Goal: Task Accomplishment & Management: Use online tool/utility

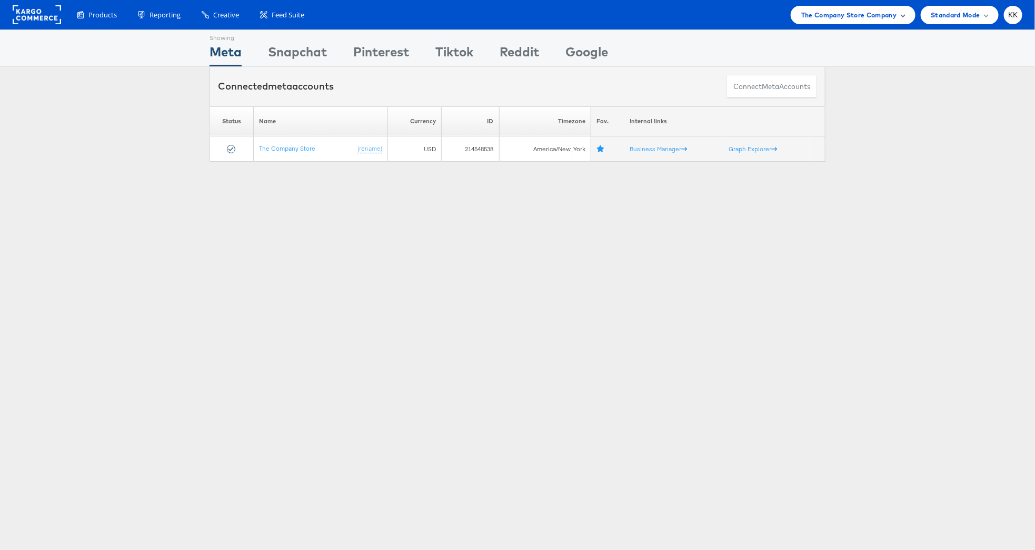
click at [871, 14] on span "The Company Store Company" at bounding box center [849, 14] width 96 height 11
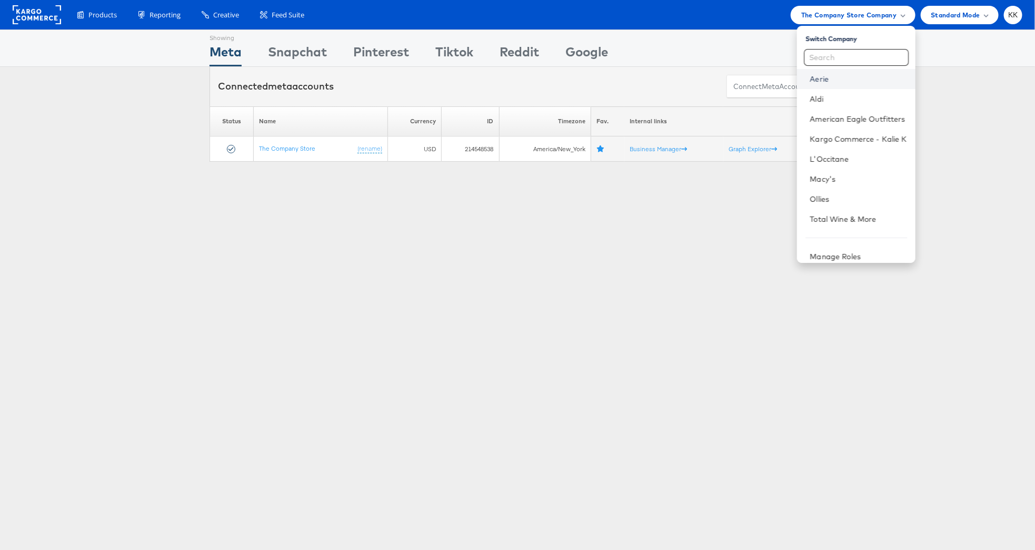
click at [831, 78] on link "Aerie" at bounding box center [858, 79] width 97 height 11
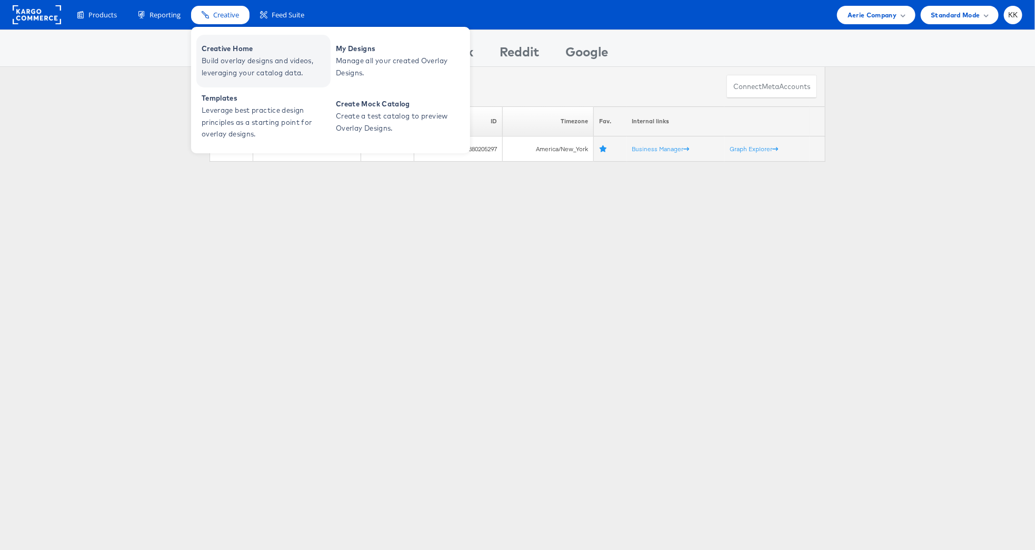
click at [226, 48] on span "Creative Home" at bounding box center [265, 49] width 126 height 12
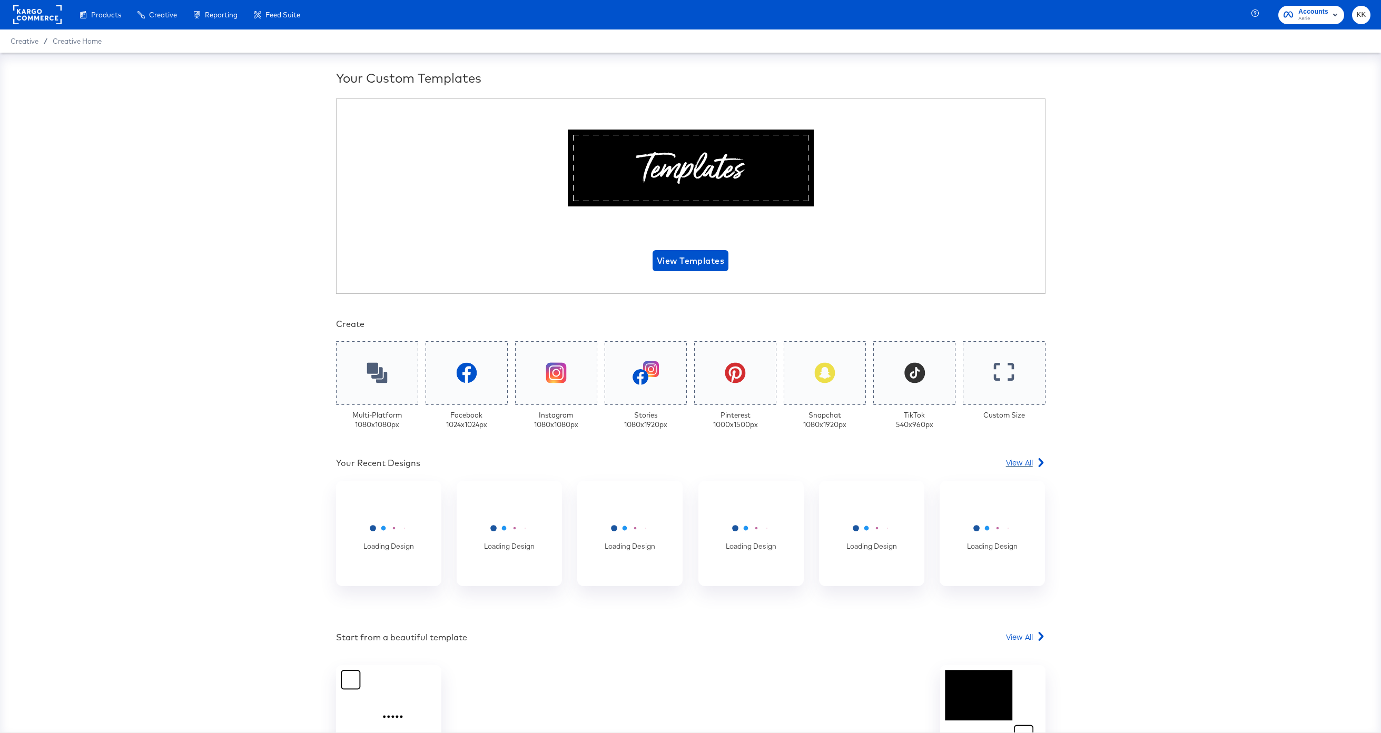
click at [1028, 462] on span "View All" at bounding box center [1019, 462] width 27 height 11
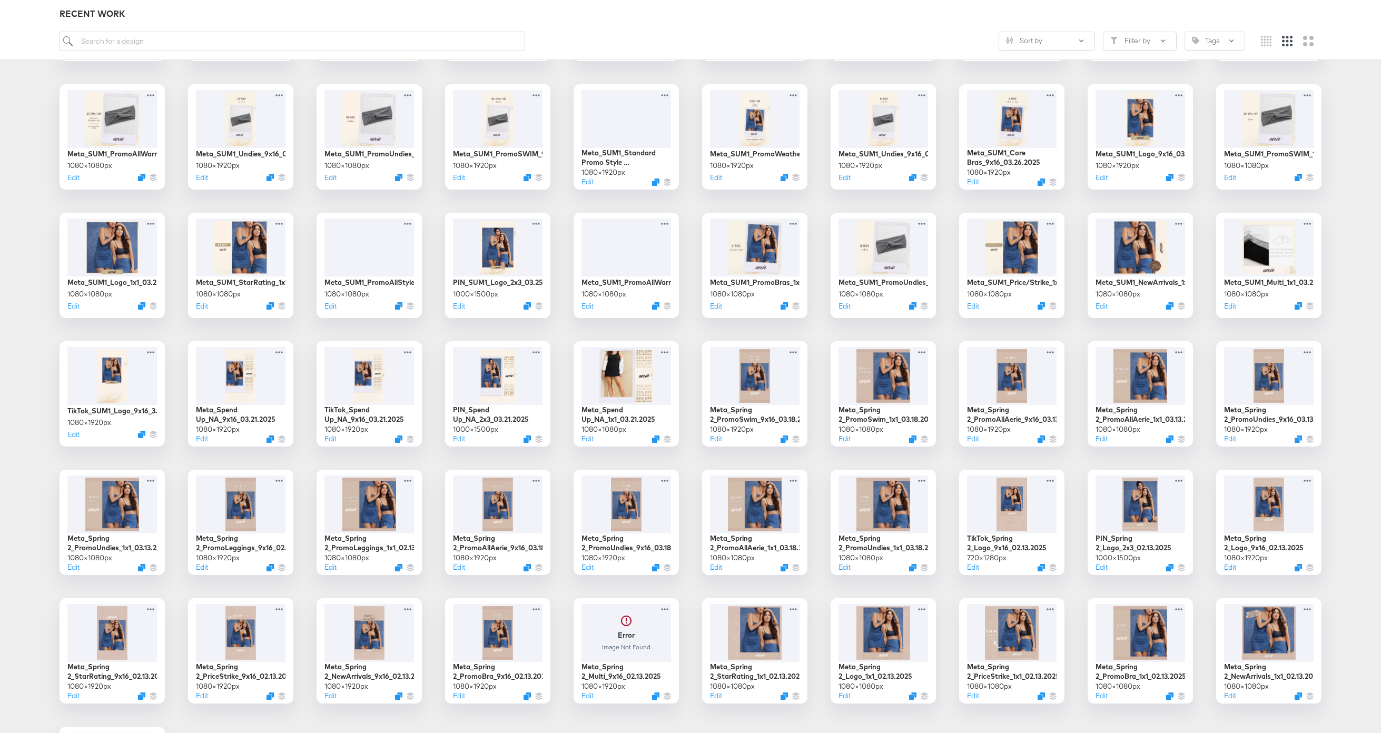
scroll to position [1302, 0]
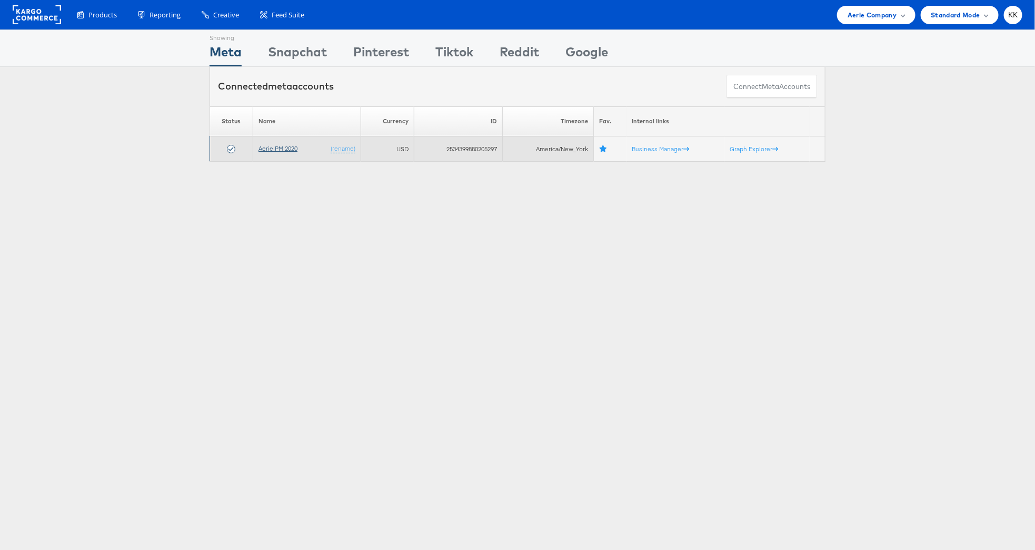
click at [287, 145] on link "Aerie PM 2020" at bounding box center [278, 148] width 39 height 8
click at [286, 146] on link "Aerie PM 2020" at bounding box center [278, 148] width 39 height 8
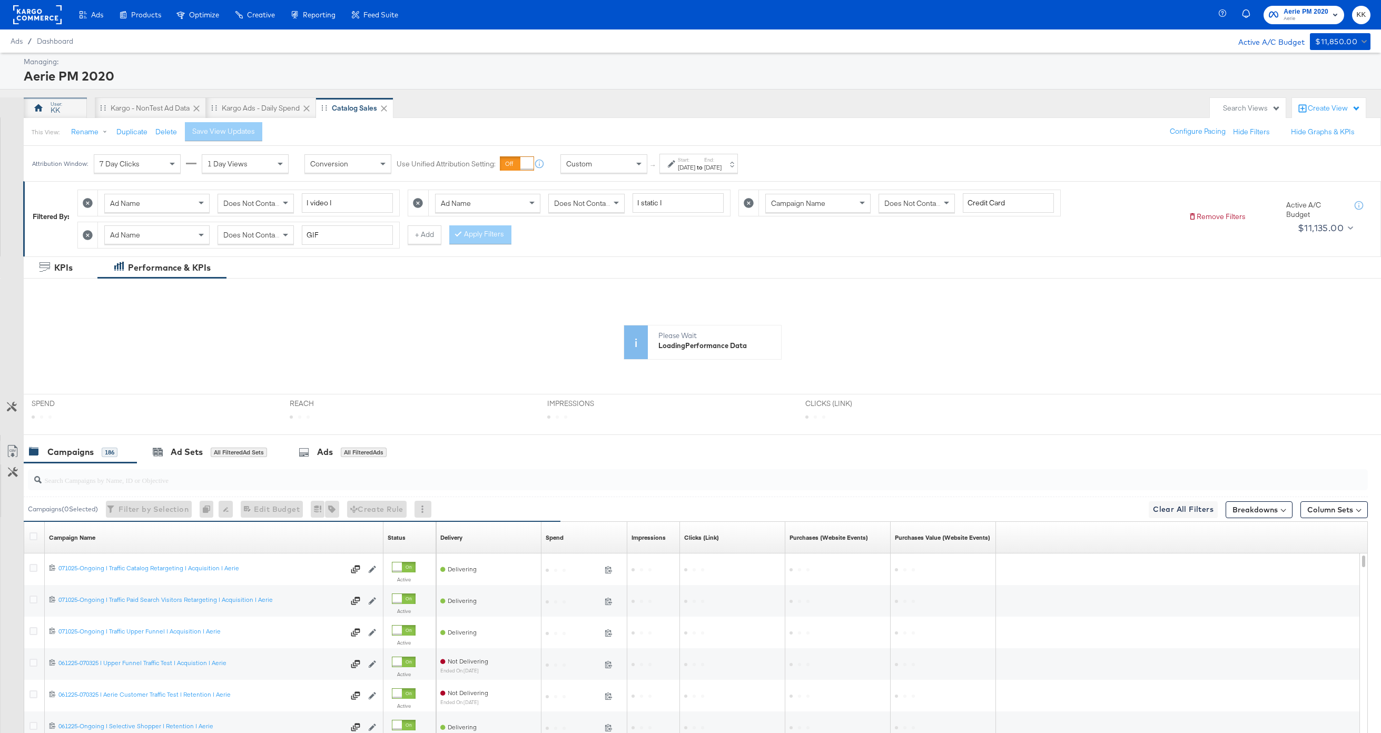
click at [61, 110] on div "KK" at bounding box center [55, 107] width 63 height 21
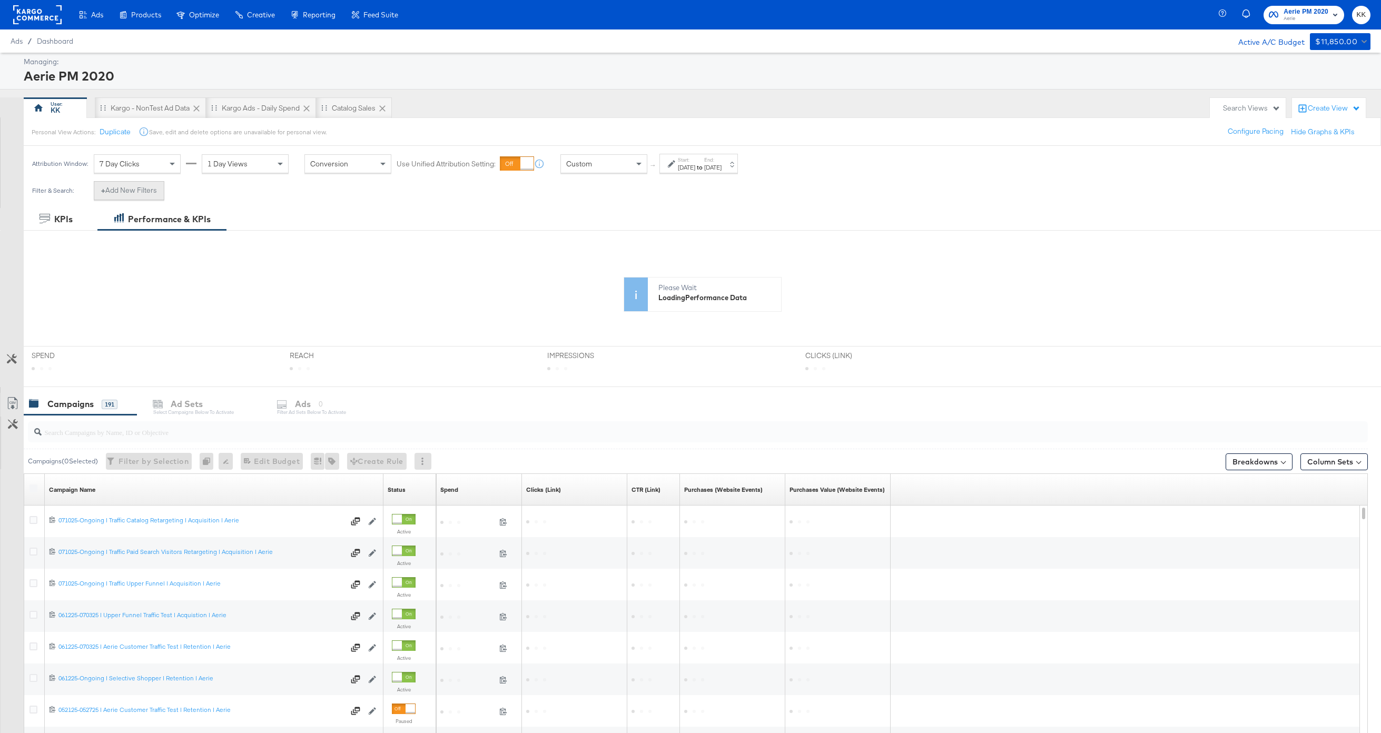
click at [143, 193] on button "+ Add New Filters" at bounding box center [129, 190] width 71 height 19
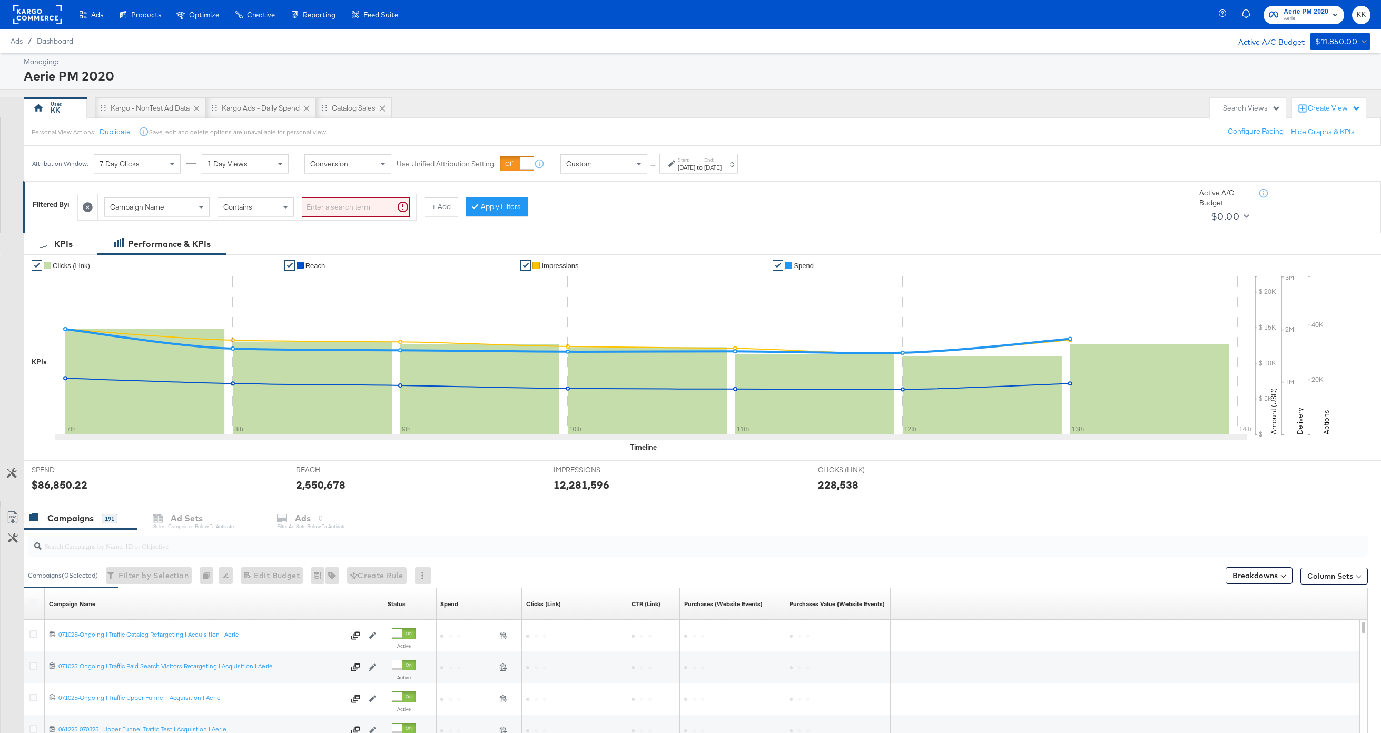
click at [148, 218] on div "Campaign Name Contains" at bounding box center [257, 207] width 318 height 26
click at [154, 211] on span "Campaign Name" at bounding box center [137, 206] width 54 height 9
click at [330, 211] on input "search" at bounding box center [356, 206] width 108 height 19
type input "kargo"
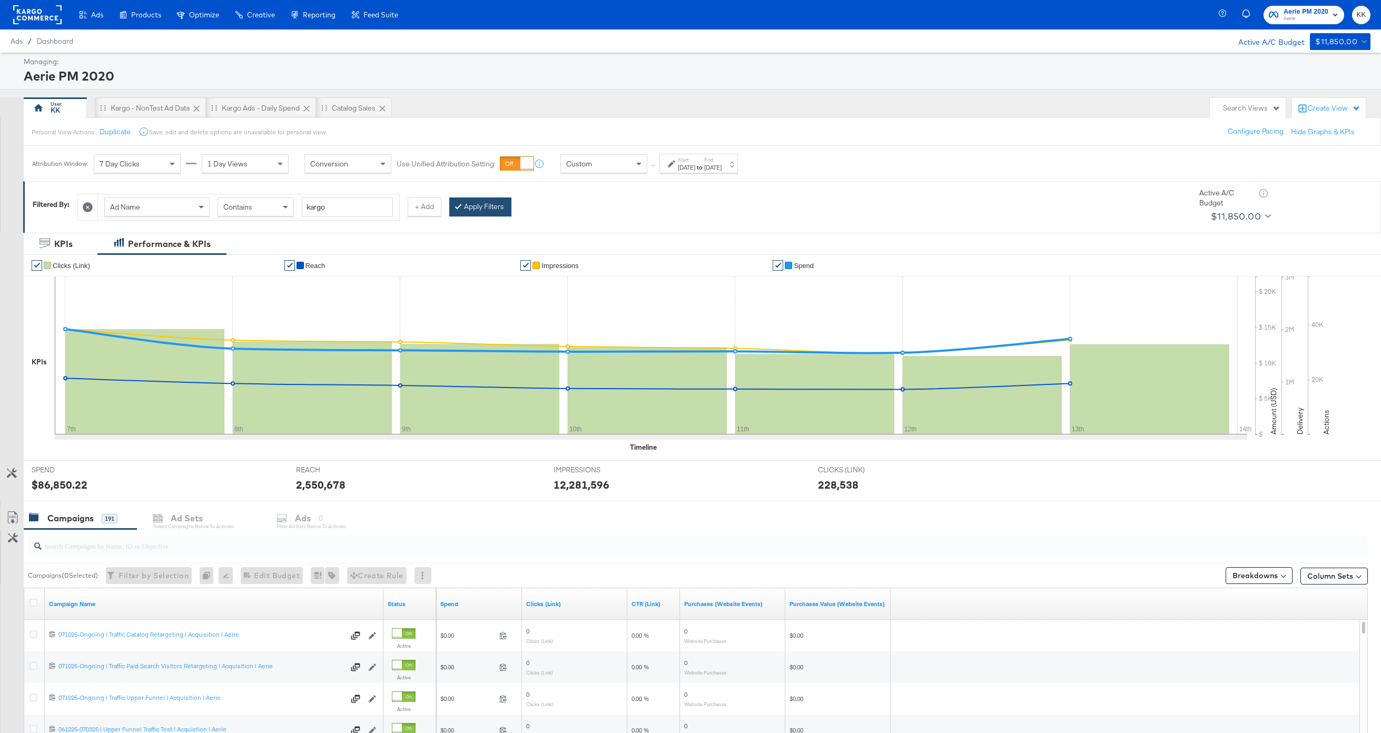
click at [475, 201] on button "Apply Filters" at bounding box center [480, 206] width 62 height 19
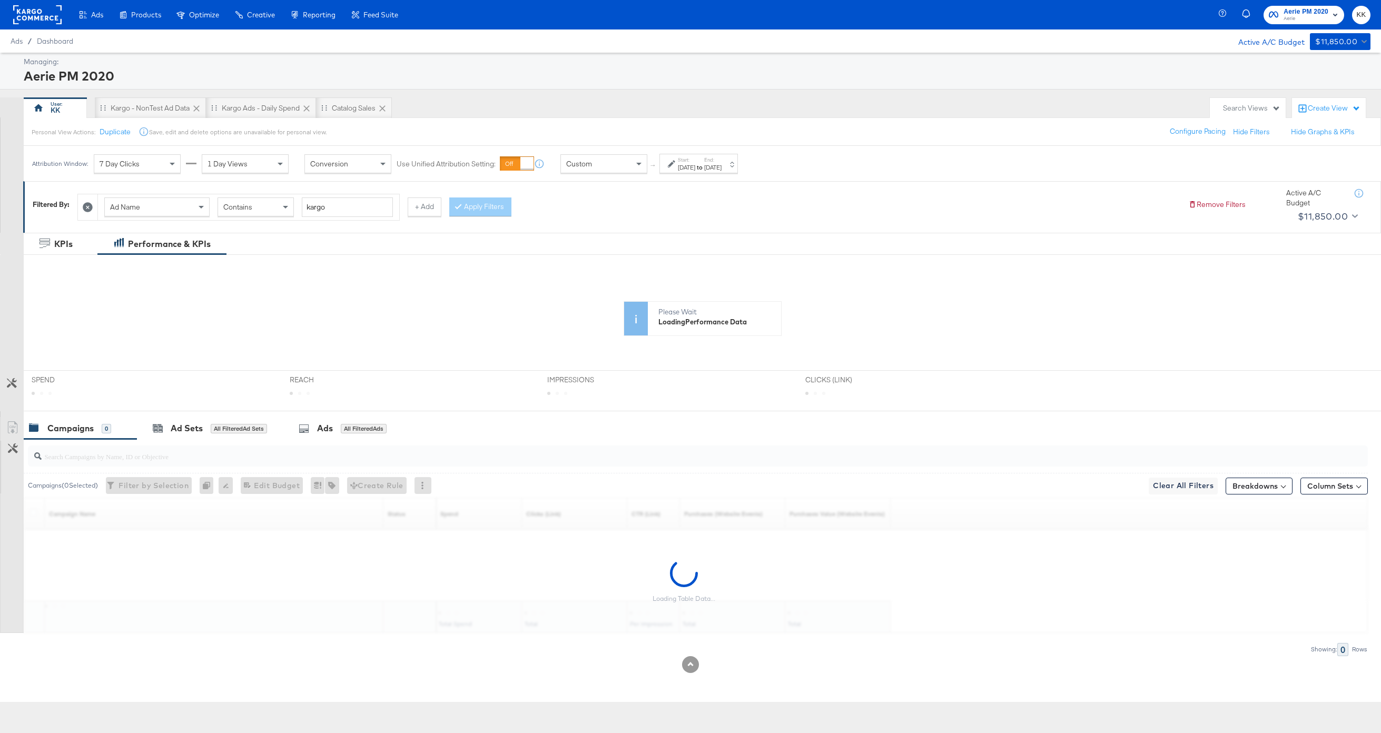
click at [668, 168] on div "Start: Apr 7th 2025 to End: Apr 13th 2025" at bounding box center [695, 163] width 54 height 15
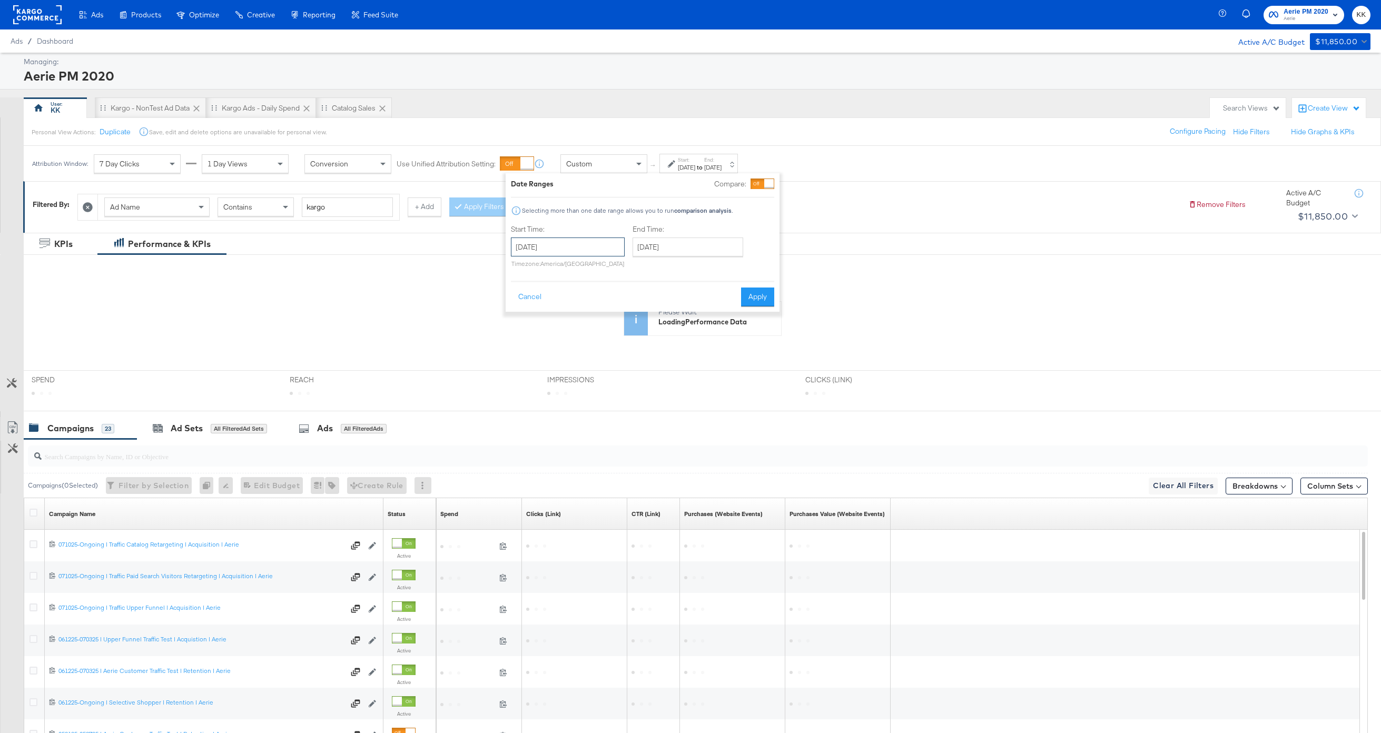
click at [577, 239] on input "April 7th 2025" at bounding box center [568, 246] width 114 height 19
click at [520, 270] on span "‹" at bounding box center [522, 269] width 16 height 16
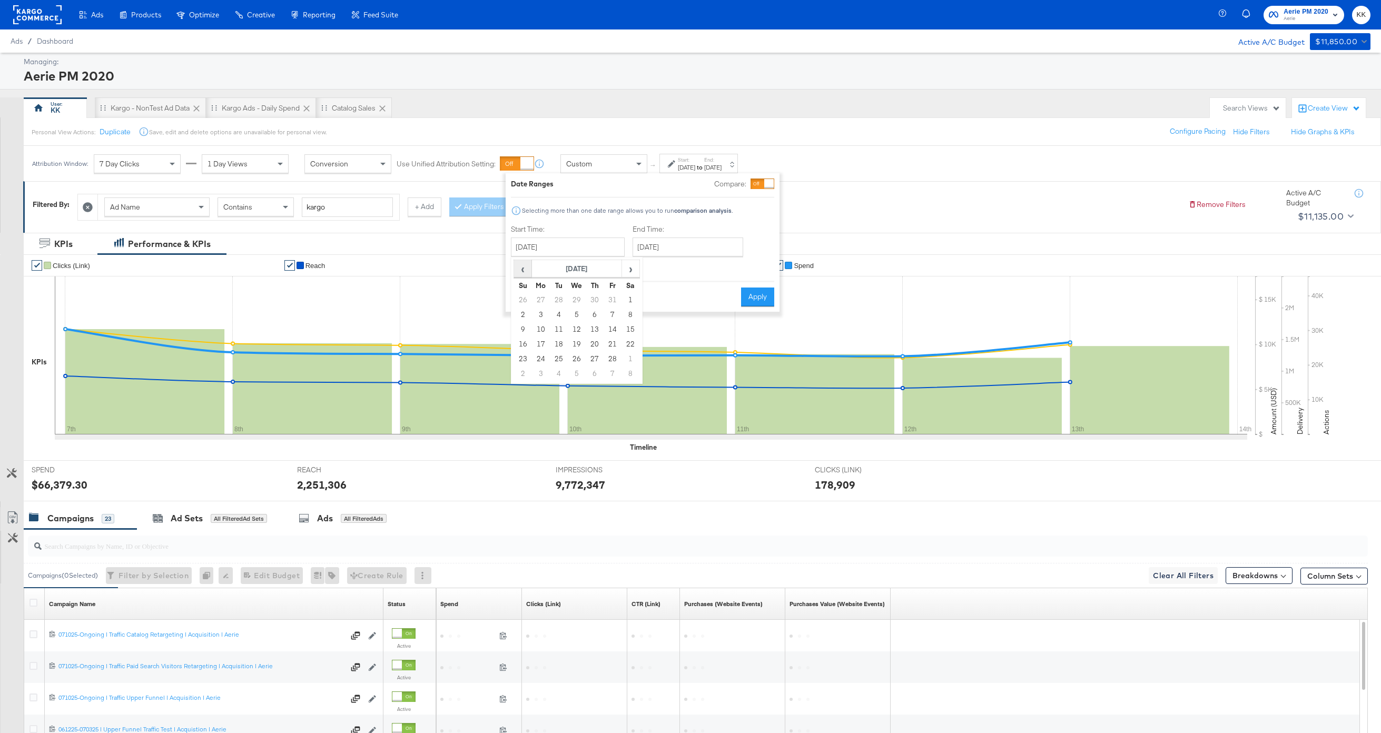
click at [520, 270] on span "‹" at bounding box center [522, 269] width 16 height 16
click at [625, 267] on span "›" at bounding box center [630, 269] width 16 height 16
click at [548, 341] on td "17" at bounding box center [541, 344] width 18 height 15
type input "February 17th 2025"
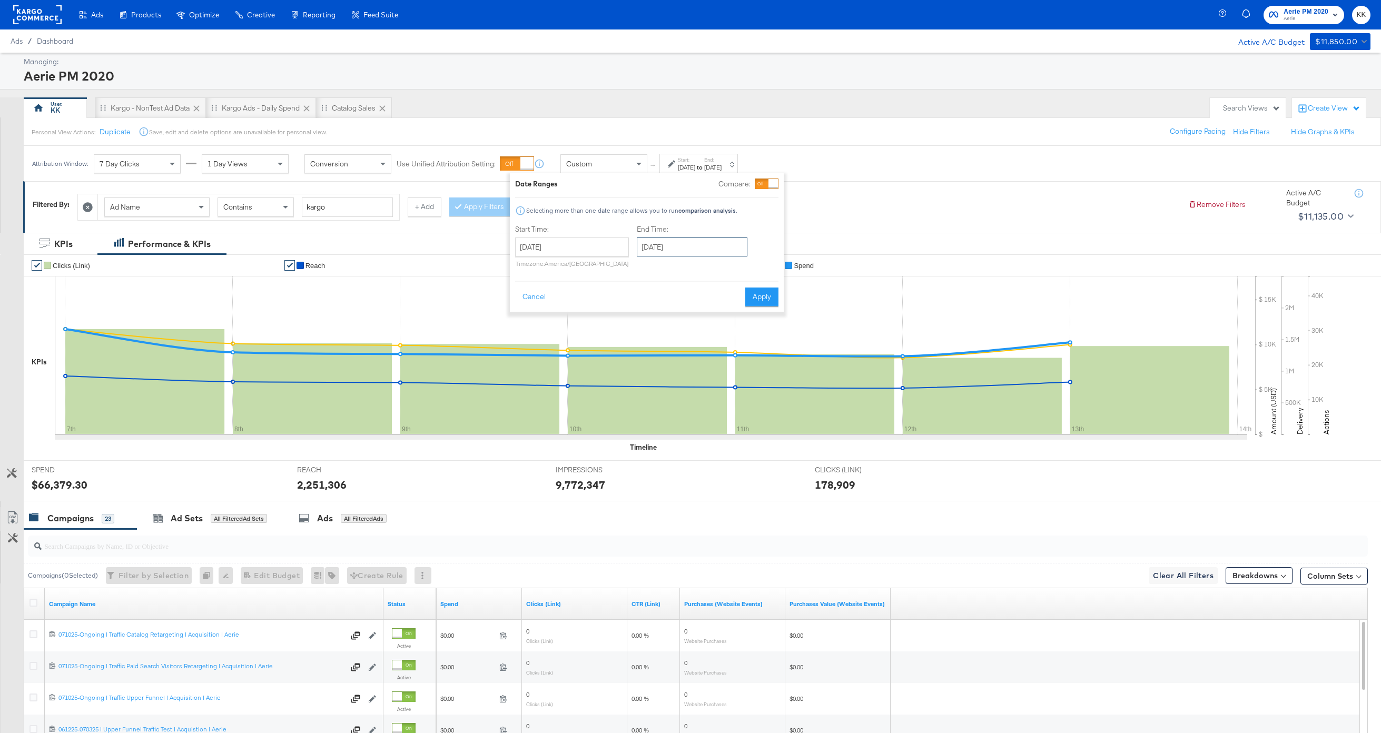
click at [678, 244] on input "April 13th 2025" at bounding box center [692, 246] width 111 height 19
click at [753, 274] on span "›" at bounding box center [756, 269] width 16 height 16
click at [667, 346] on td "19" at bounding box center [667, 344] width 18 height 15
type input "May 19th 2025"
click at [762, 293] on button "Apply" at bounding box center [763, 296] width 33 height 19
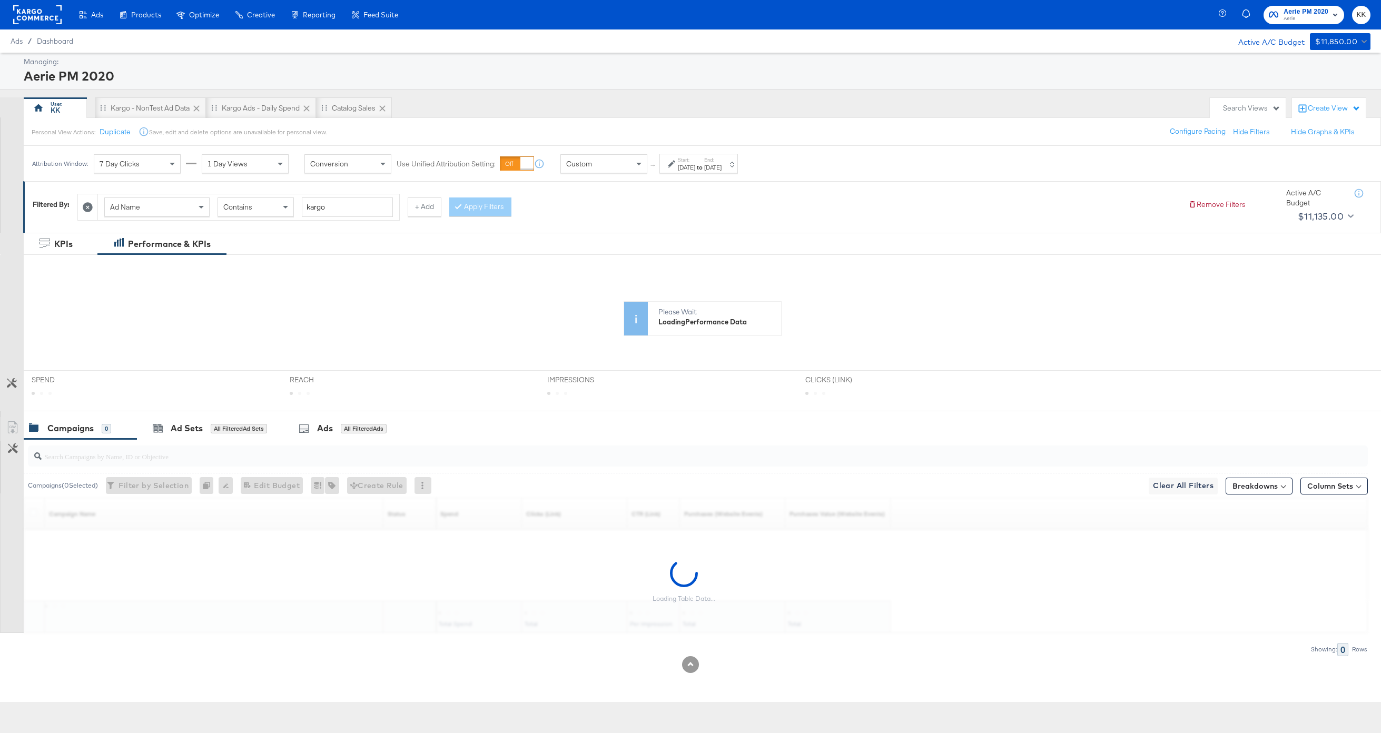
click at [721, 169] on div "May 19th 2025" at bounding box center [712, 167] width 17 height 8
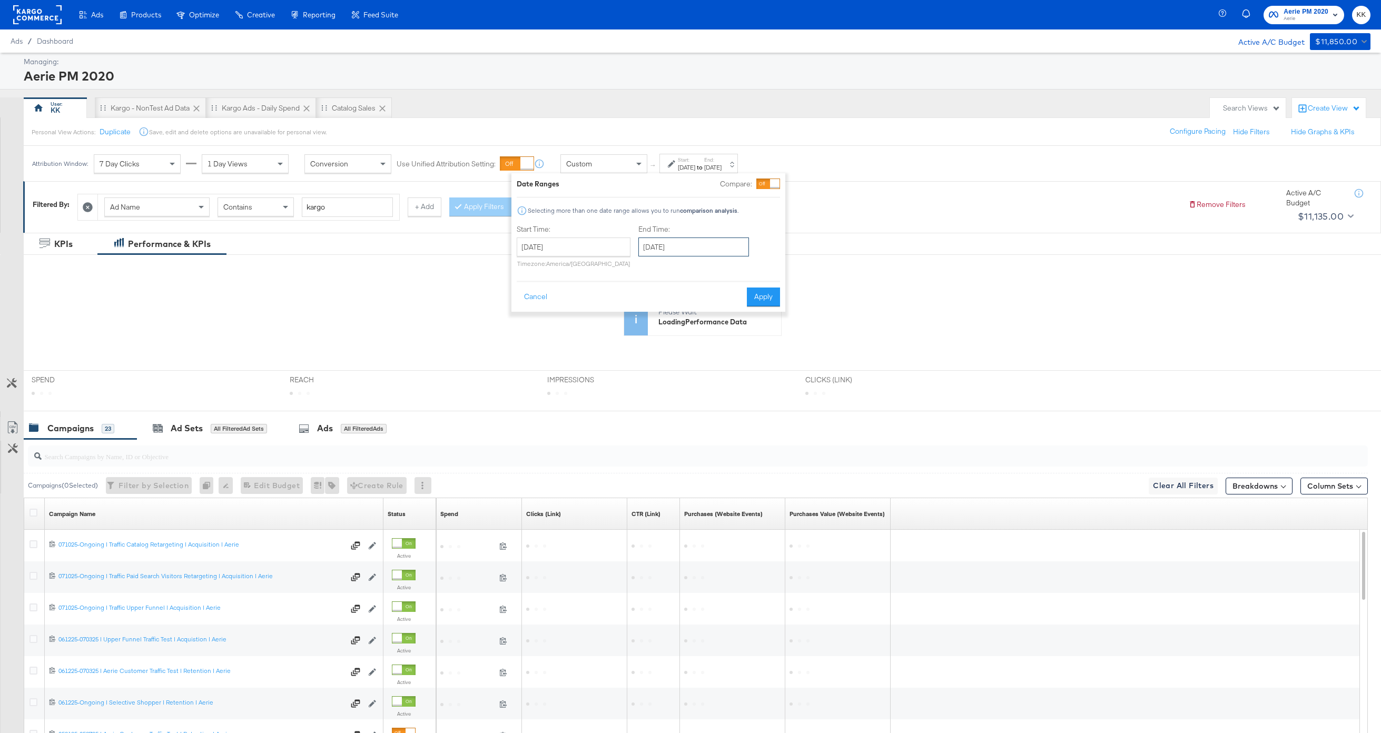
click at [687, 244] on input "May 19th 2025" at bounding box center [693, 246] width 111 height 19
click at [646, 271] on span "‹" at bounding box center [650, 269] width 16 height 16
click at [695, 345] on td "19" at bounding box center [704, 344] width 18 height 15
type input "March 19th 2025"
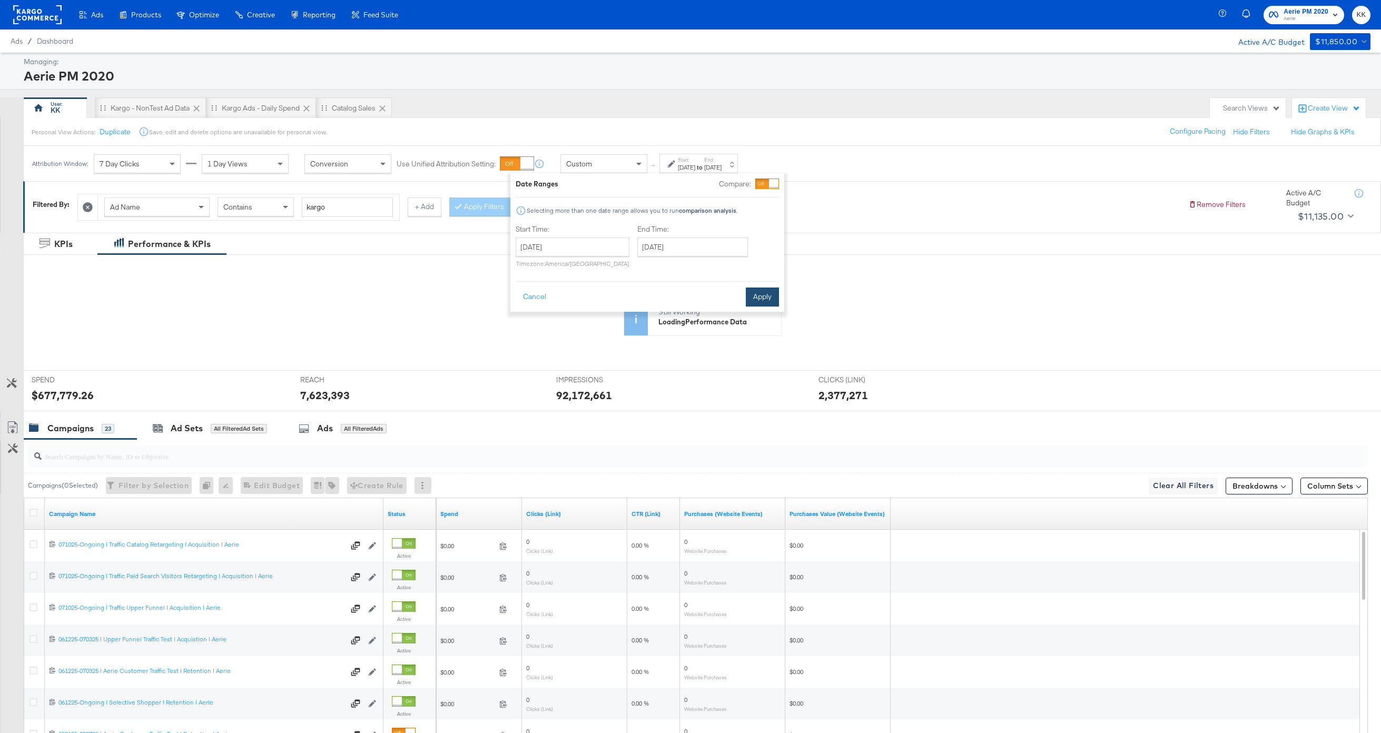
click at [770, 304] on button "Apply" at bounding box center [762, 296] width 33 height 19
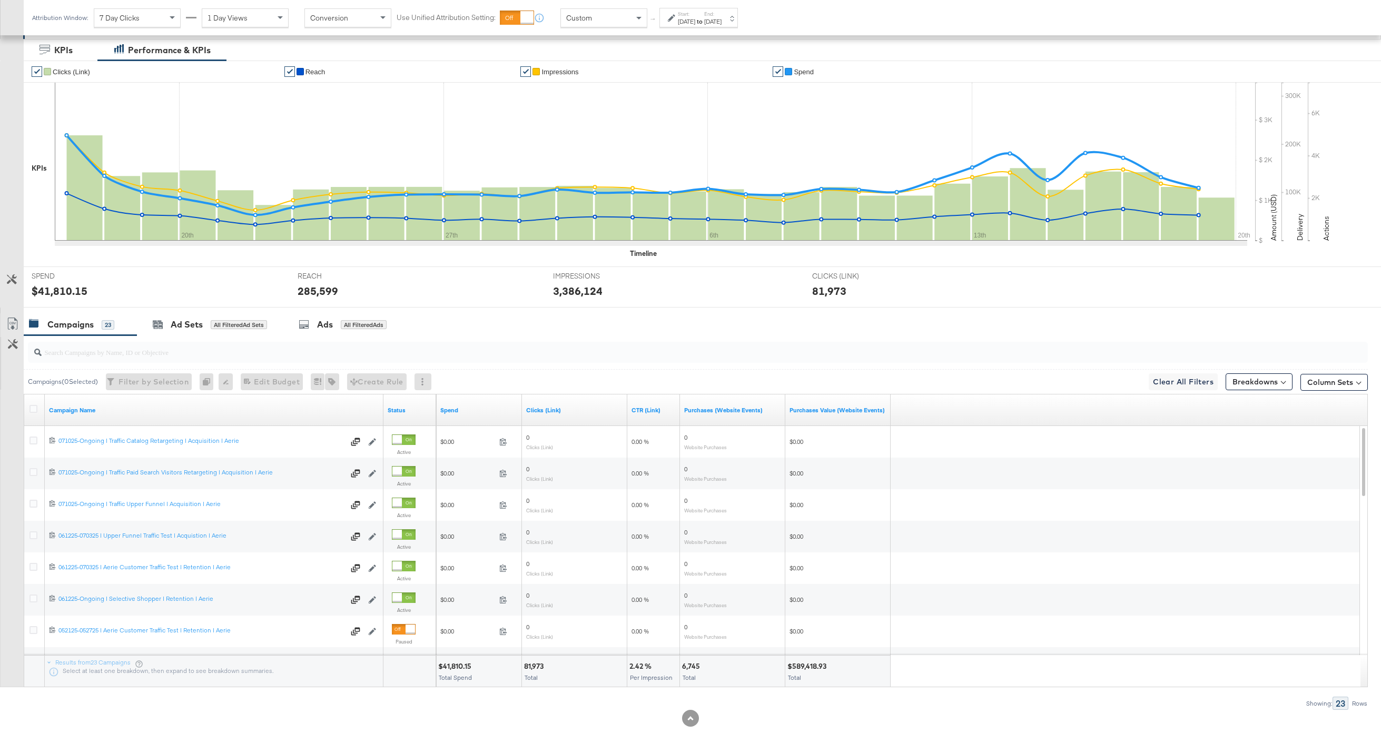
scroll to position [217, 0]
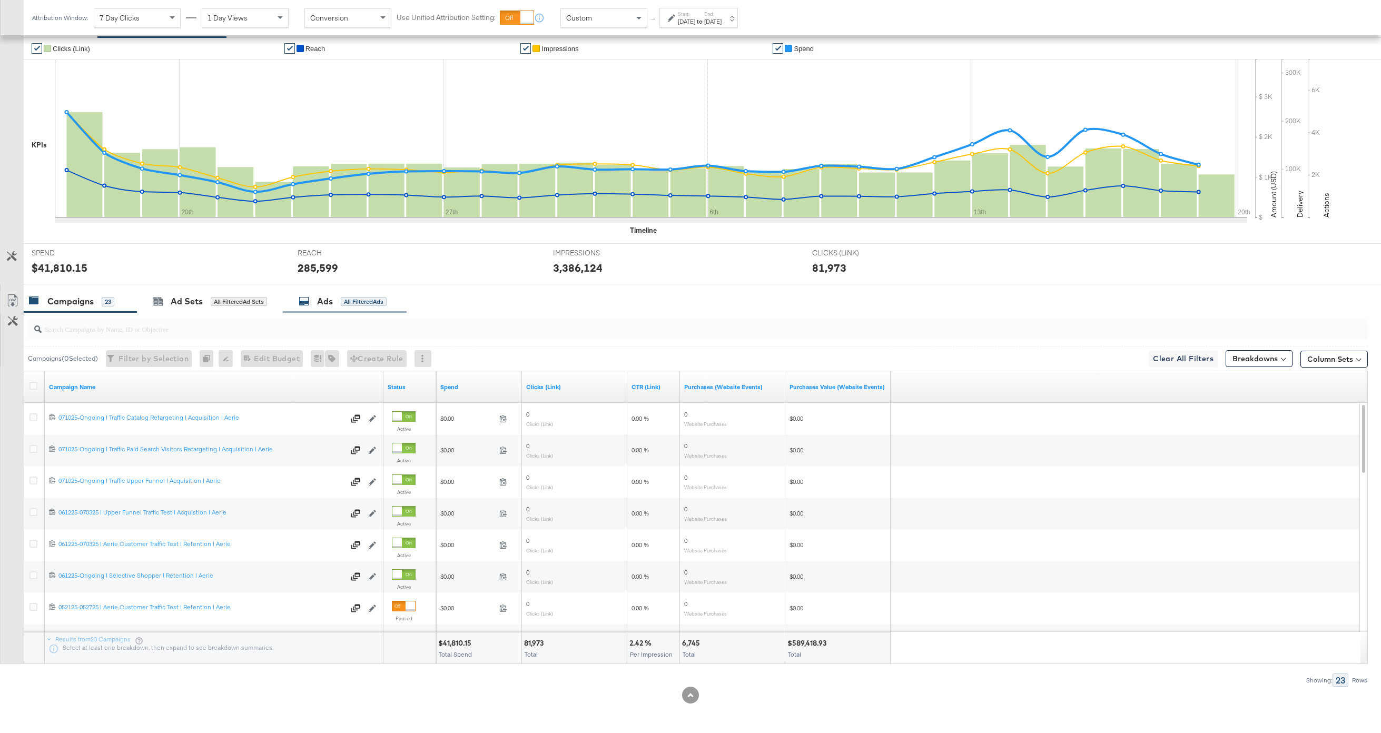
click at [333, 302] on div "Ads" at bounding box center [325, 301] width 16 height 12
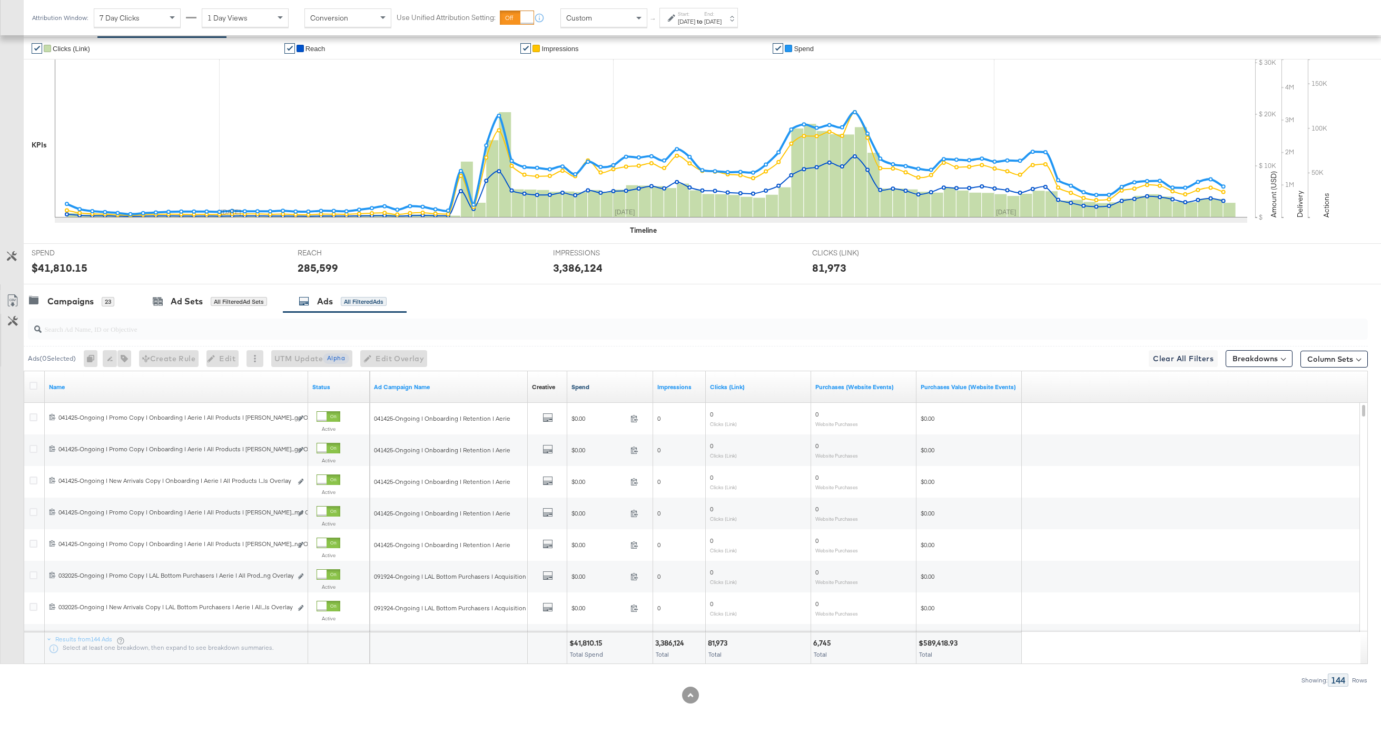
click at [580, 385] on link "Spend" at bounding box center [609, 387] width 77 height 8
click at [37, 384] on icon at bounding box center [33, 386] width 8 height 8
click at [0, 0] on input "checkbox" at bounding box center [0, 0] width 0 height 0
click at [15, 303] on icon at bounding box center [12, 300] width 13 height 13
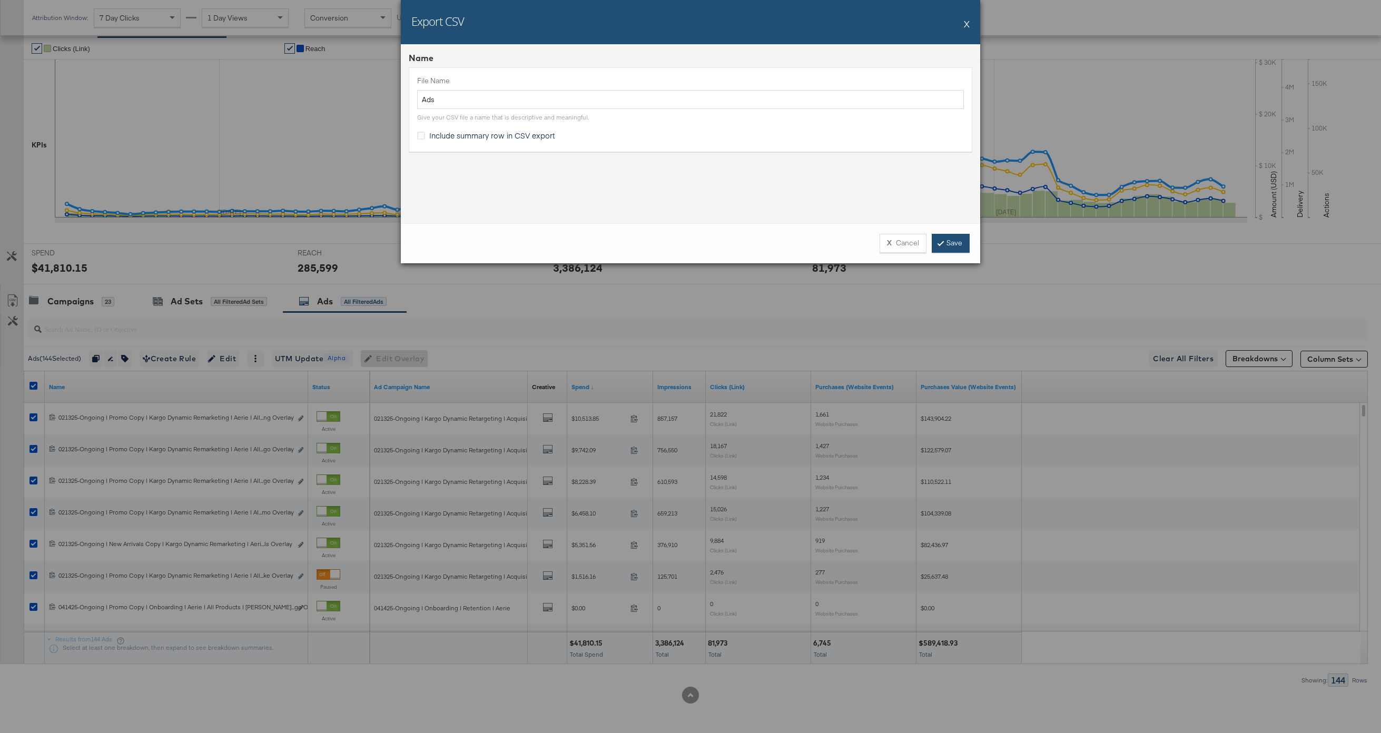
click at [961, 250] on link "Save" at bounding box center [950, 243] width 38 height 19
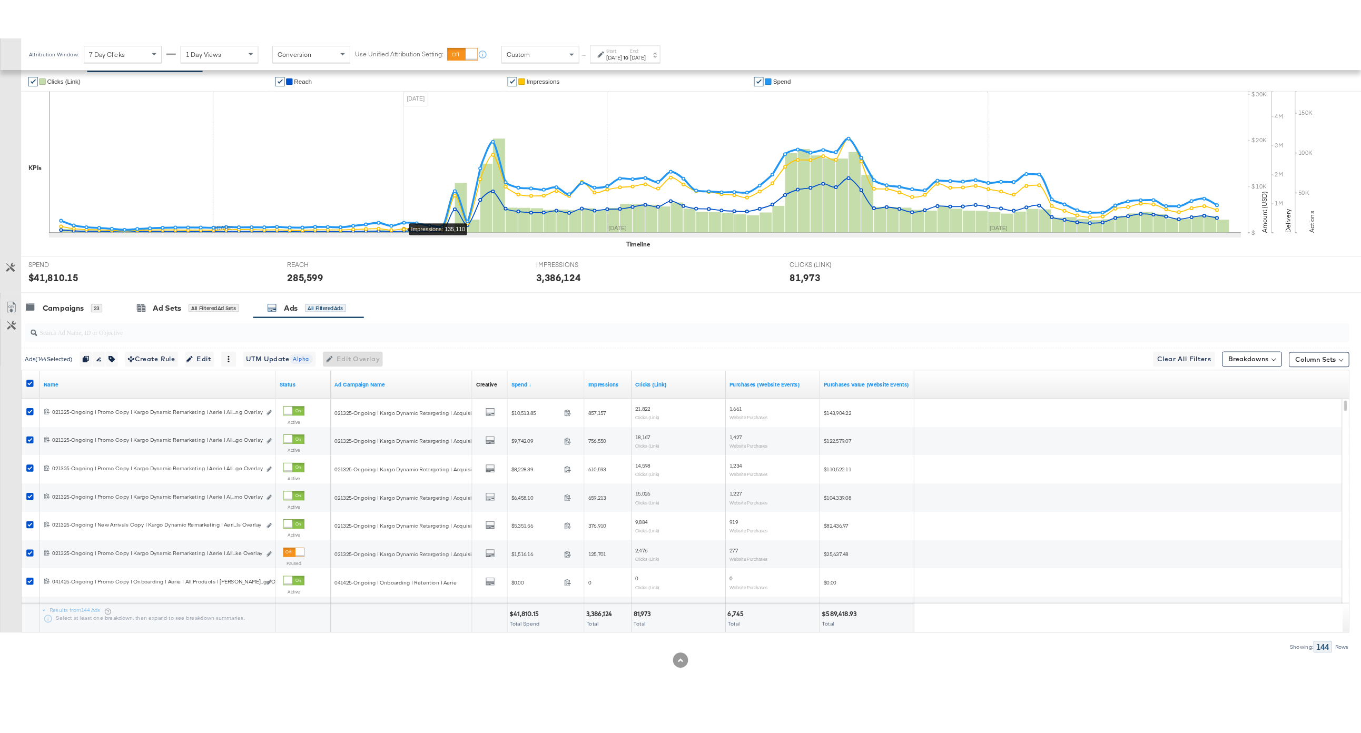
scroll to position [0, 0]
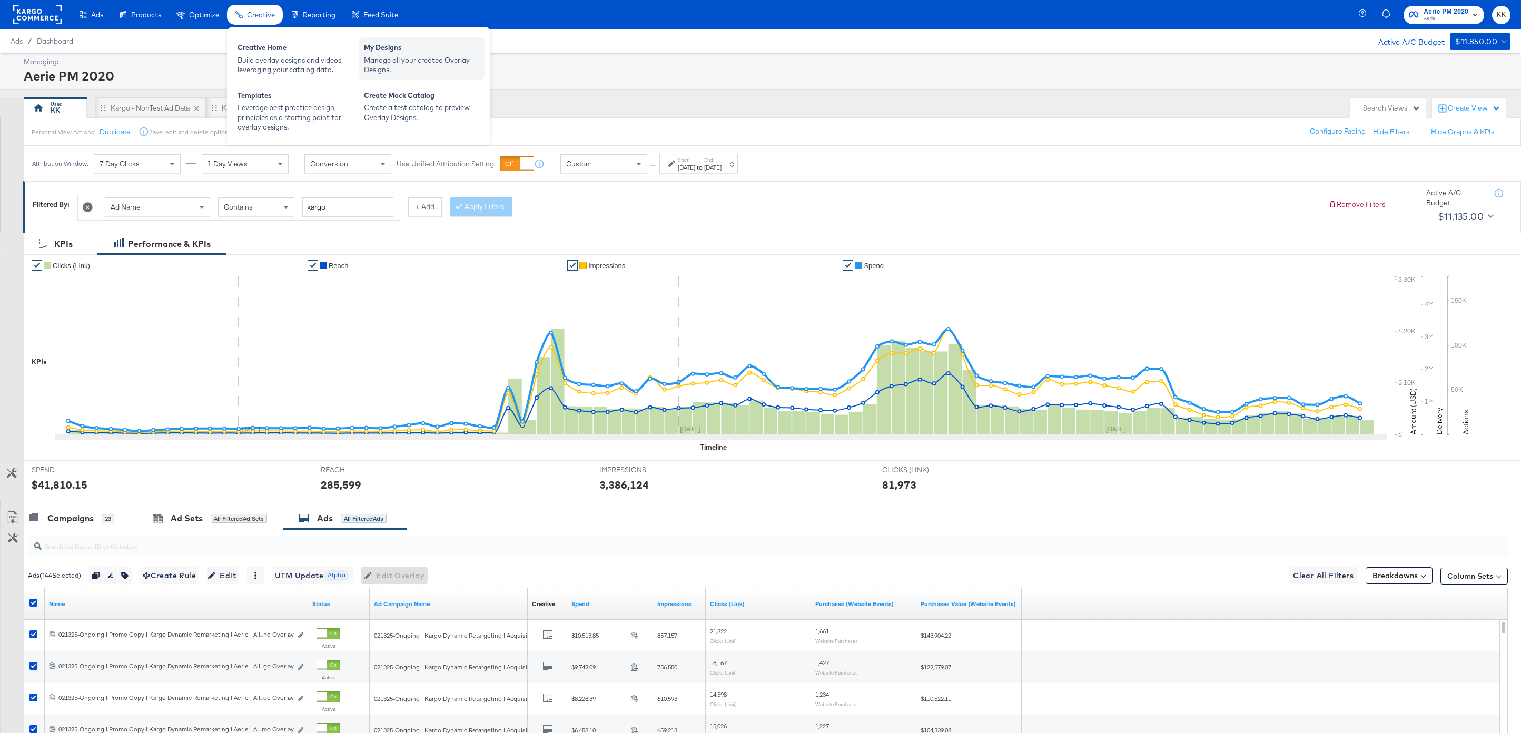
click at [399, 56] on div "Manage all your created Overlay Designs." at bounding box center [422, 64] width 116 height 19
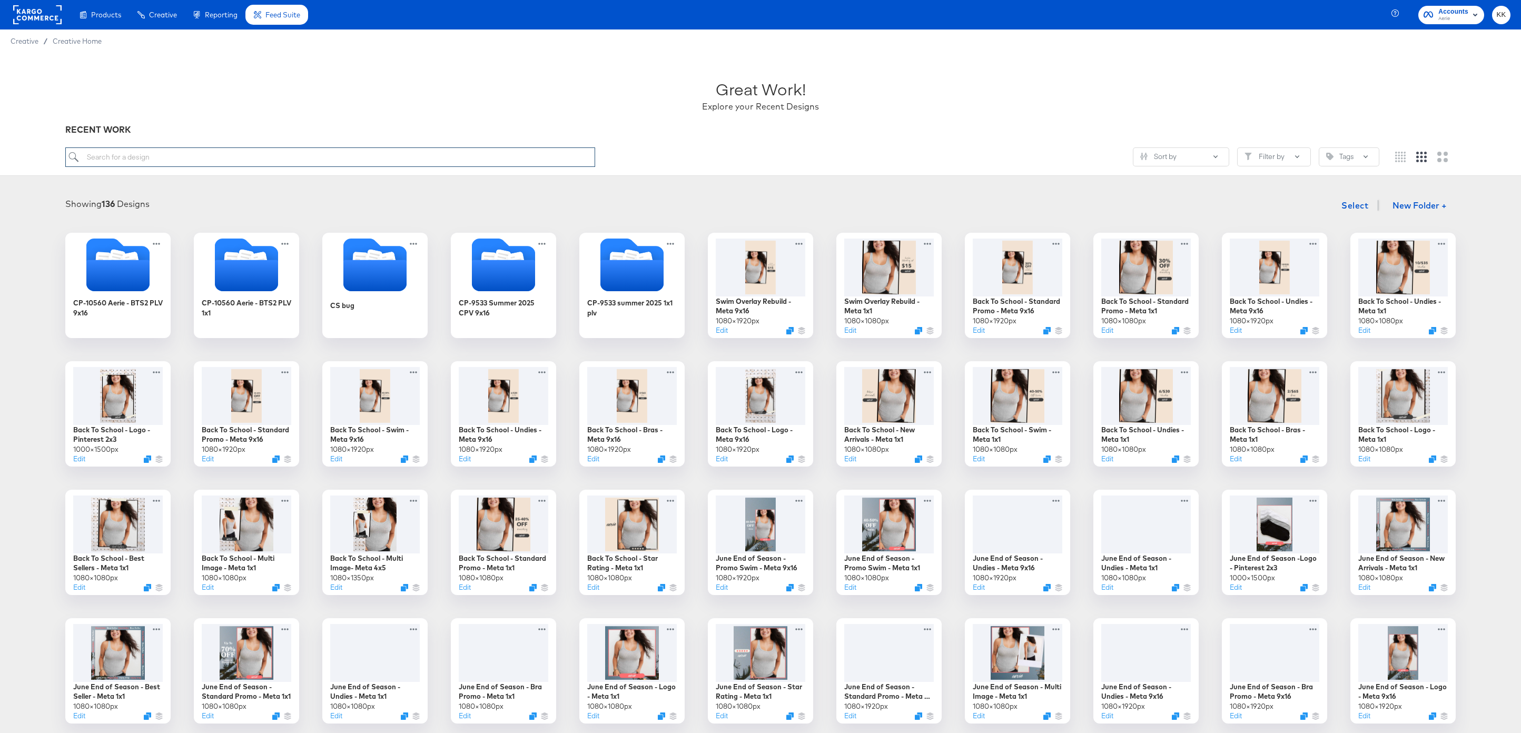
click at [307, 162] on input "search" at bounding box center [330, 156] width 530 height 19
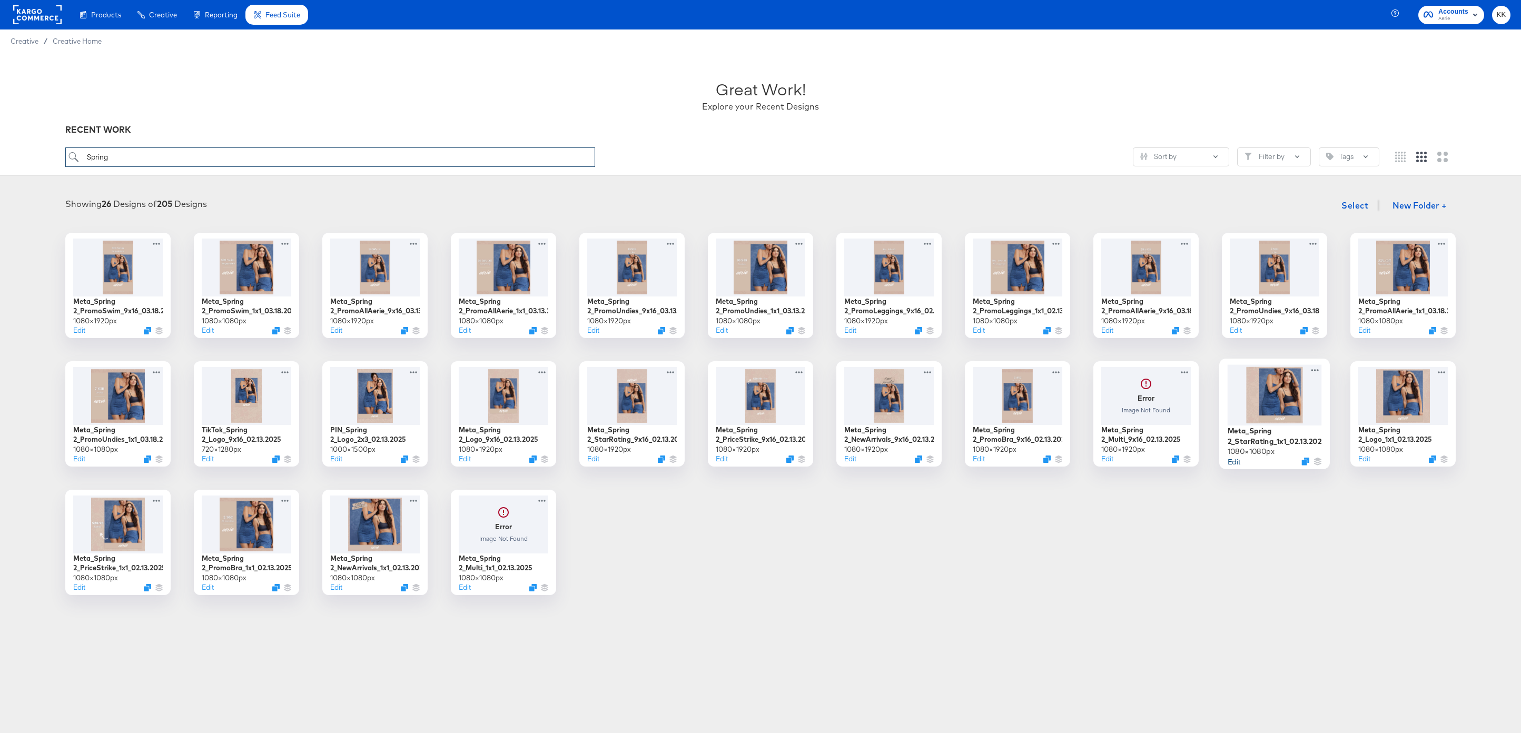
type input "Spring"
click at [1232, 462] on button "Edit" at bounding box center [1233, 461] width 13 height 10
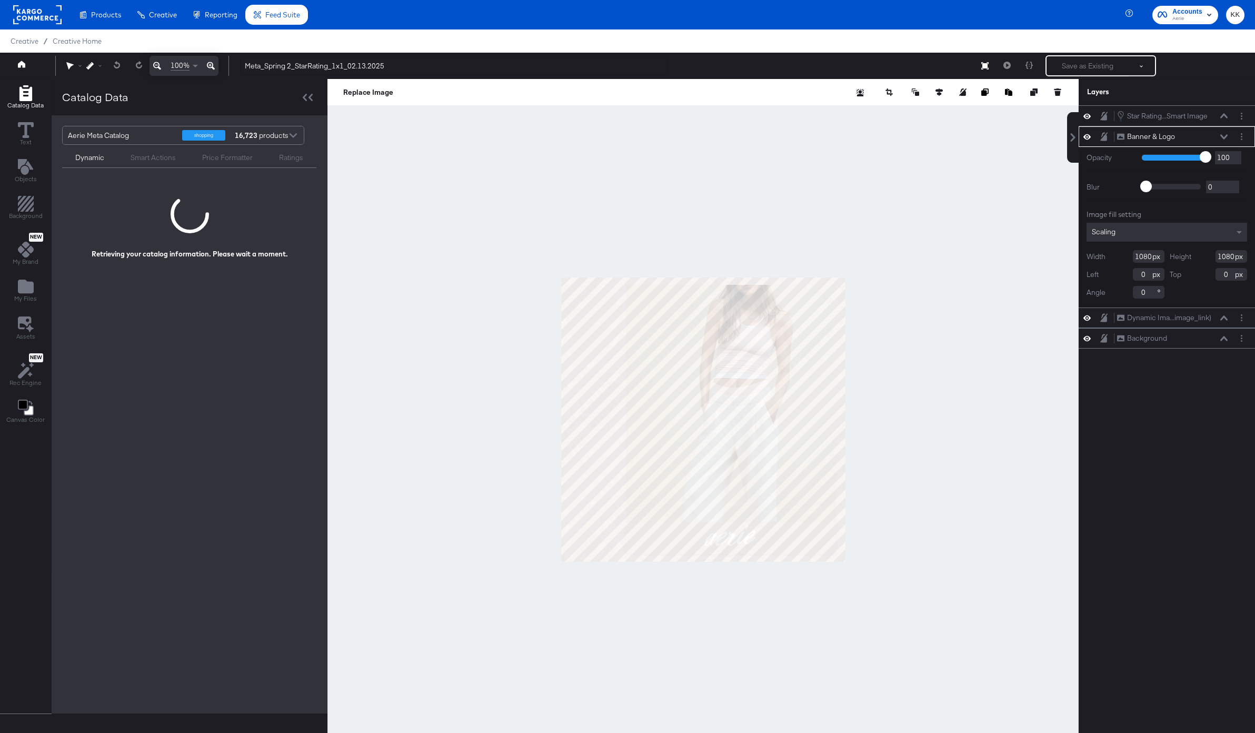
click at [462, 354] on div at bounding box center [702, 419] width 751 height 681
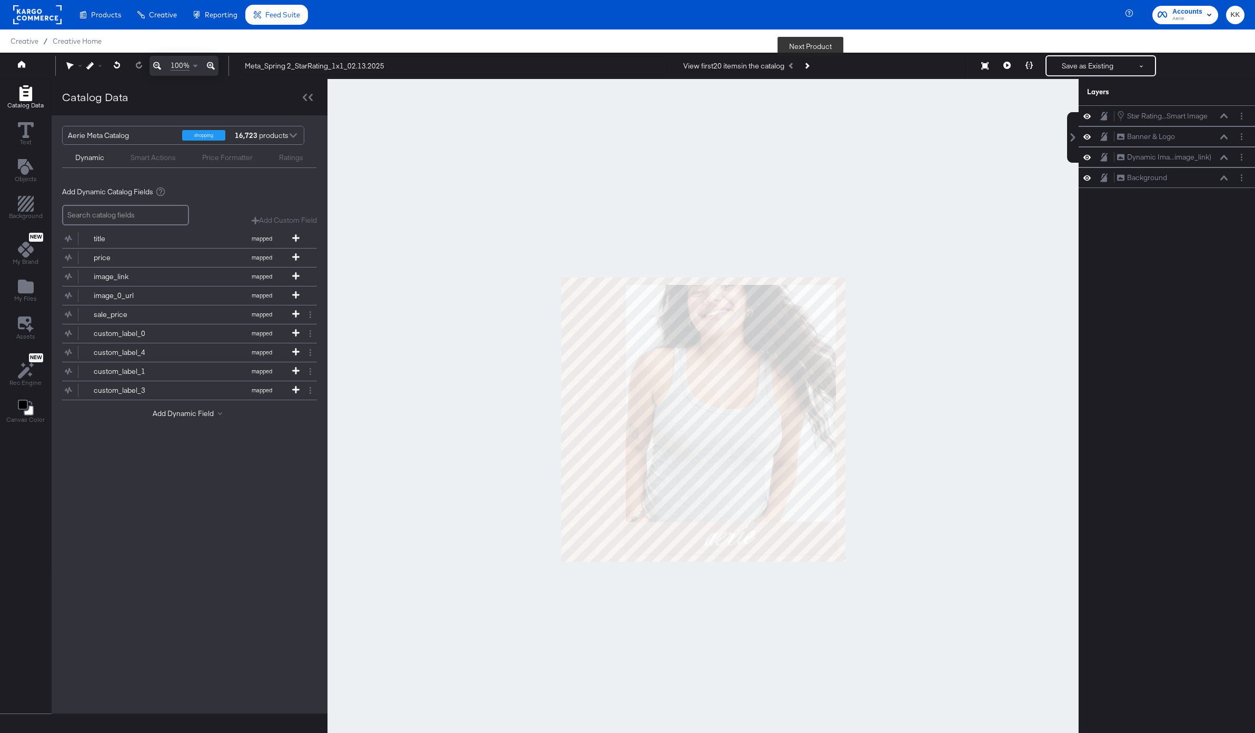
click at [808, 64] on button "Next Product" at bounding box center [806, 65] width 15 height 19
click at [1007, 64] on icon at bounding box center [1007, 65] width 7 height 7
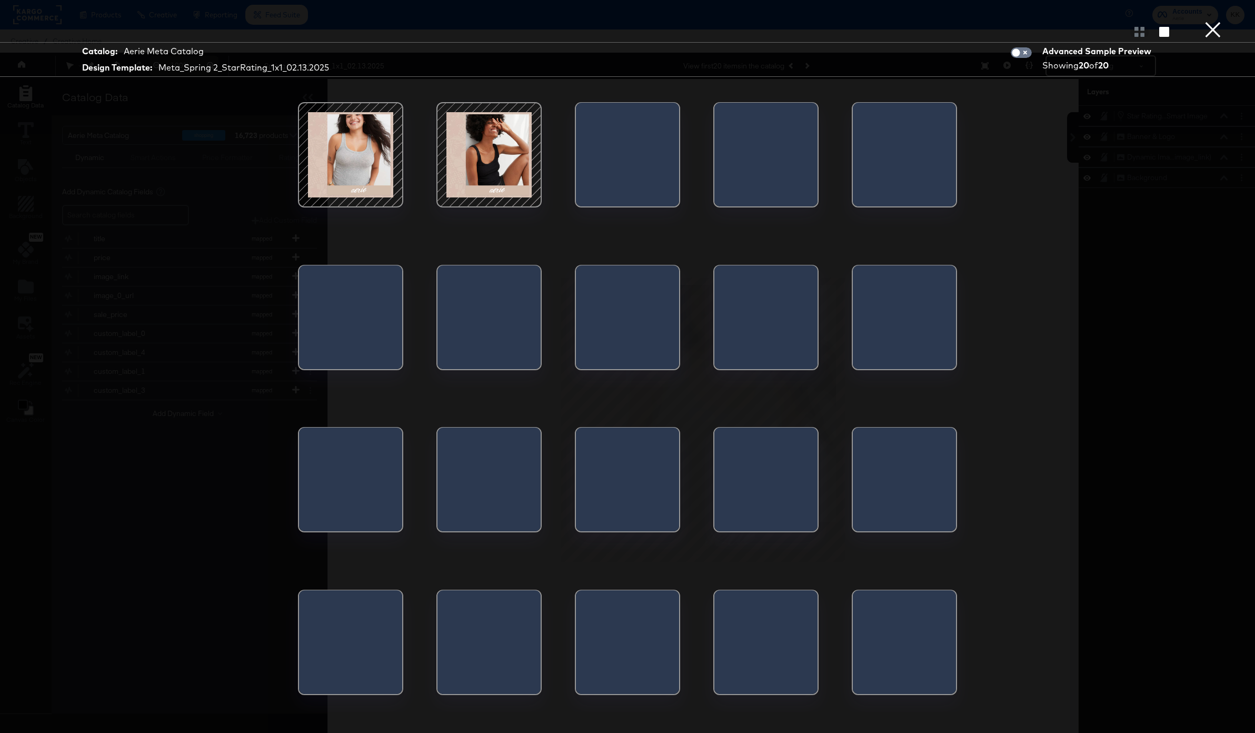
click at [1207, 21] on button "×" at bounding box center [1213, 10] width 21 height 21
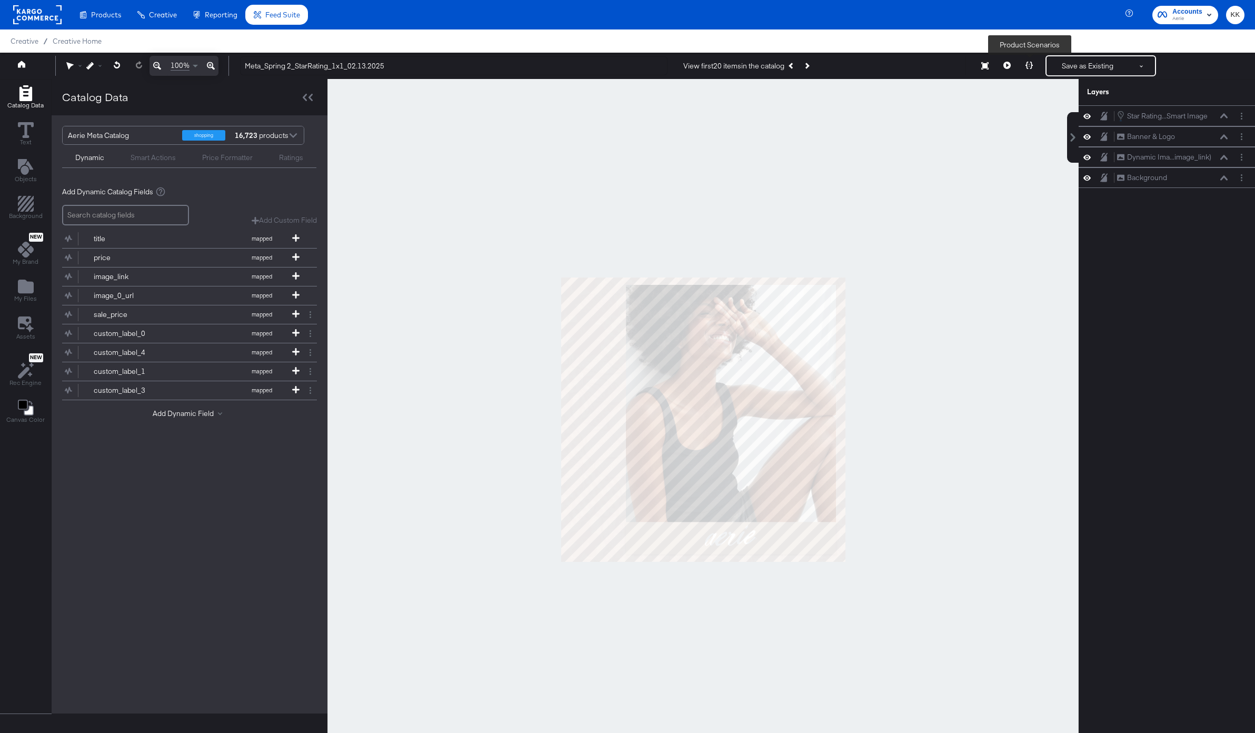
click at [1030, 65] on icon at bounding box center [1029, 65] width 7 height 7
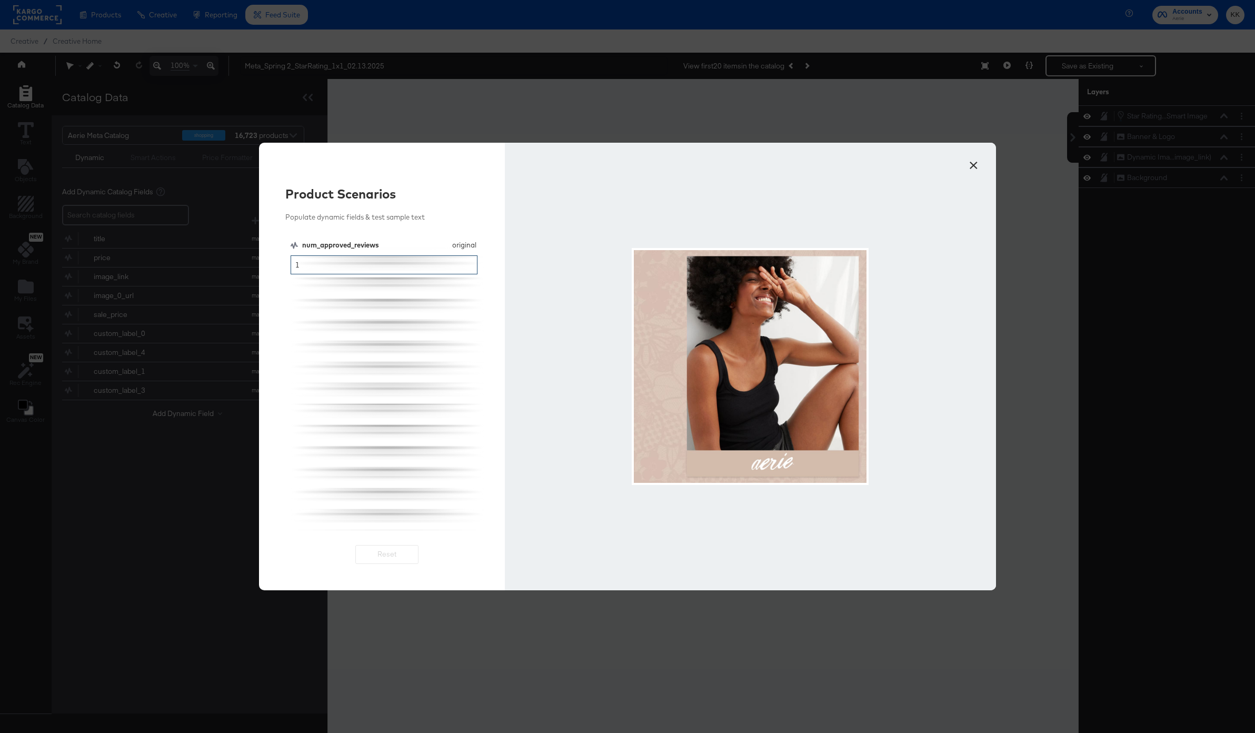
click at [358, 266] on input "1" at bounding box center [384, 264] width 187 height 19
type input "5"
click at [977, 168] on button "×" at bounding box center [973, 162] width 19 height 19
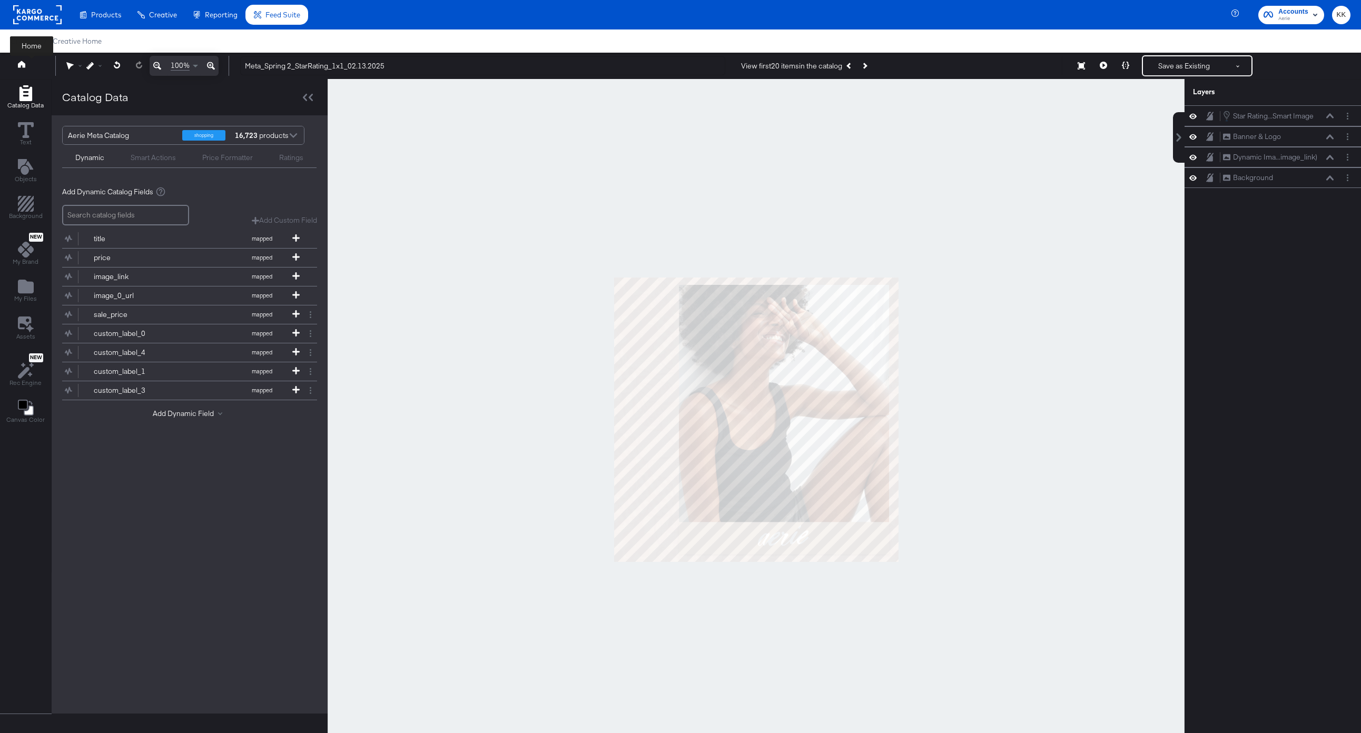
click at [24, 70] on link at bounding box center [21, 66] width 7 height 10
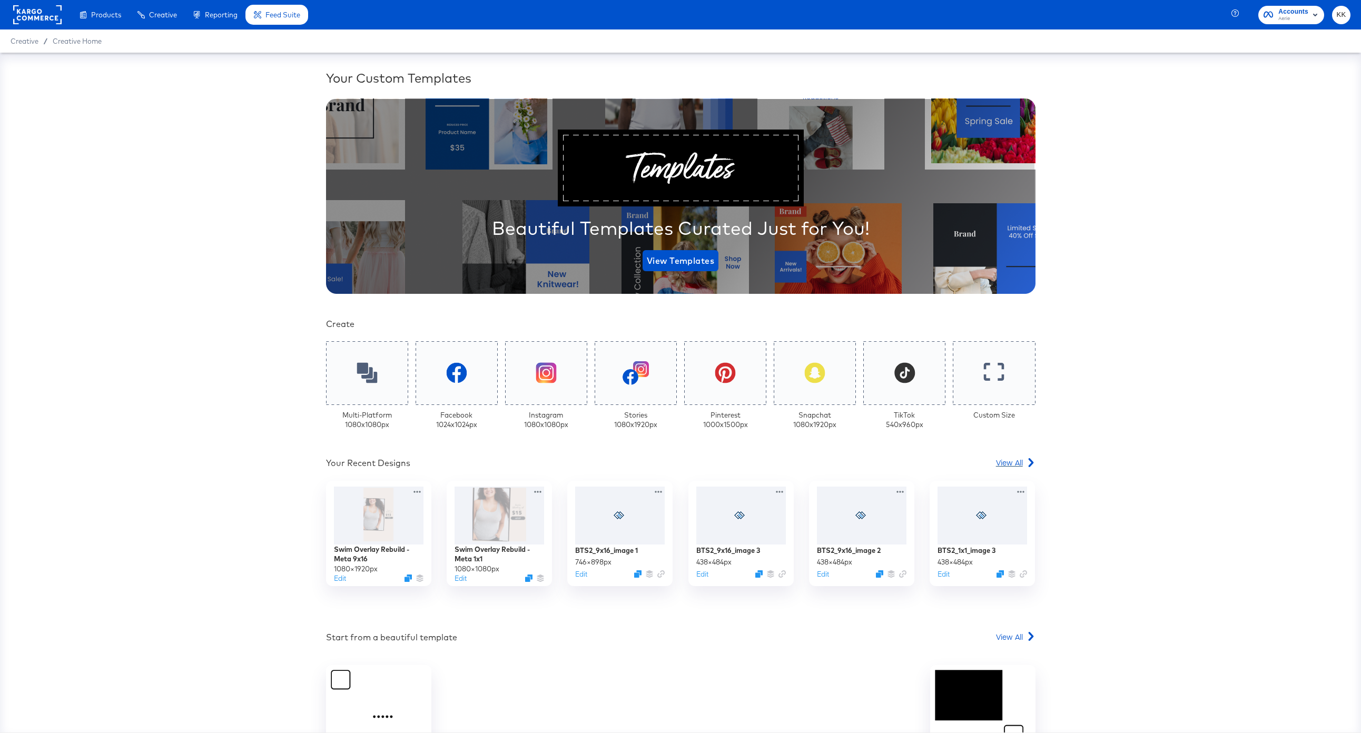
click at [1024, 464] on div "View All" at bounding box center [1015, 462] width 39 height 11
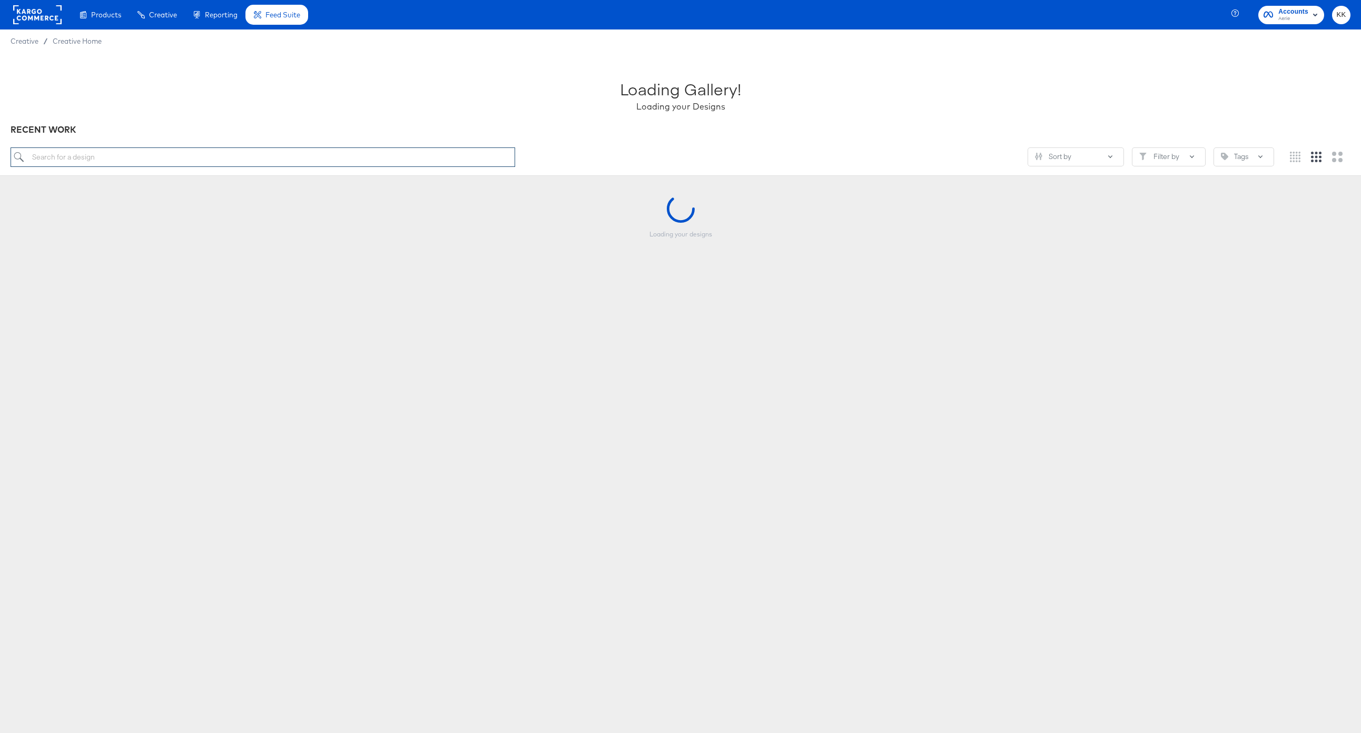
click at [204, 164] on input "search" at bounding box center [263, 156] width 504 height 19
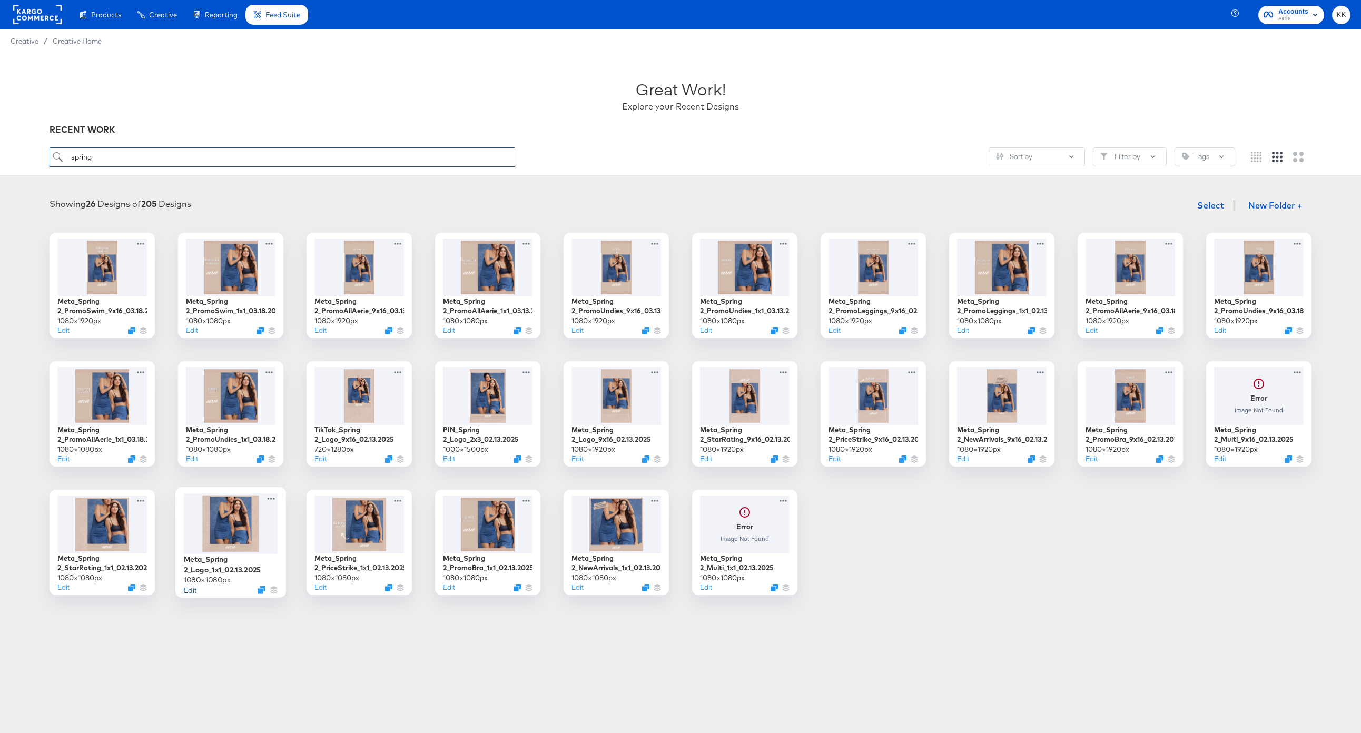
type input "spring"
click at [194, 591] on button "Edit" at bounding box center [190, 589] width 13 height 10
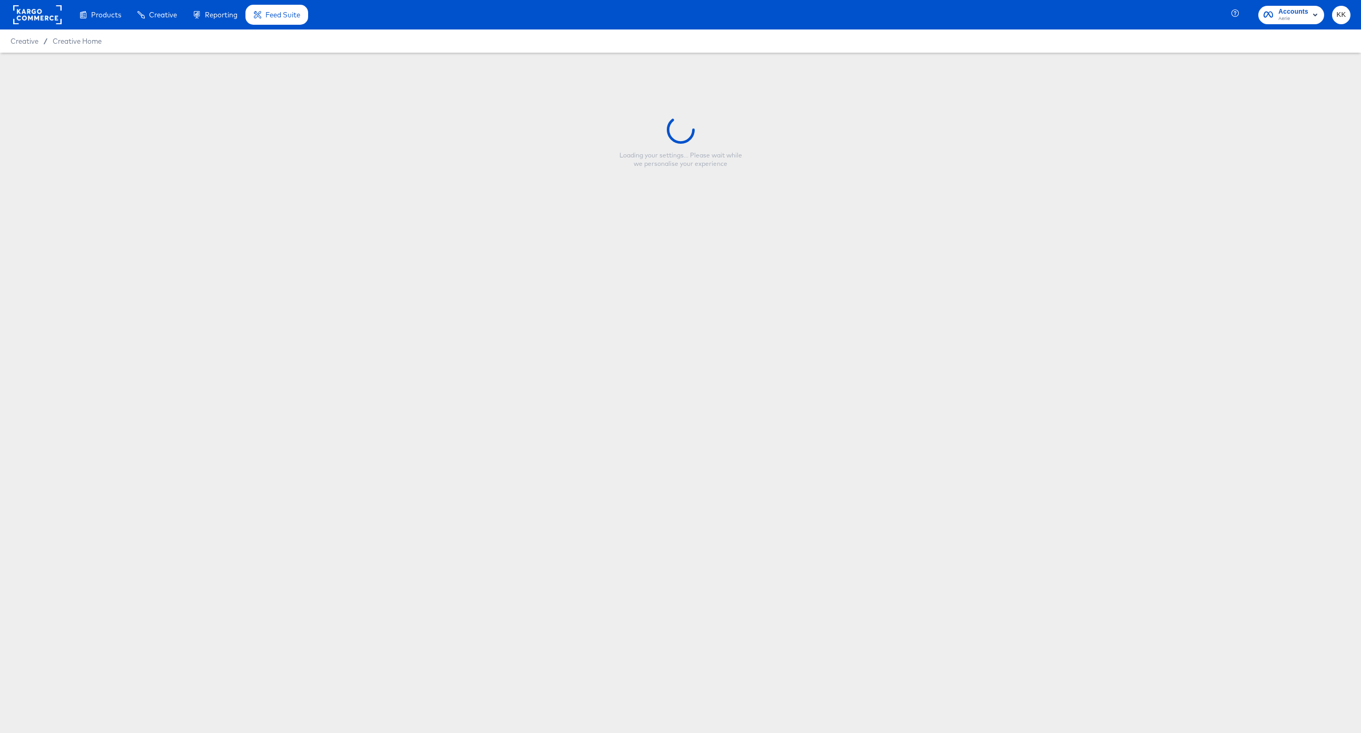
type input "Meta_Spring 2_Logo_1x1_02.13.2025"
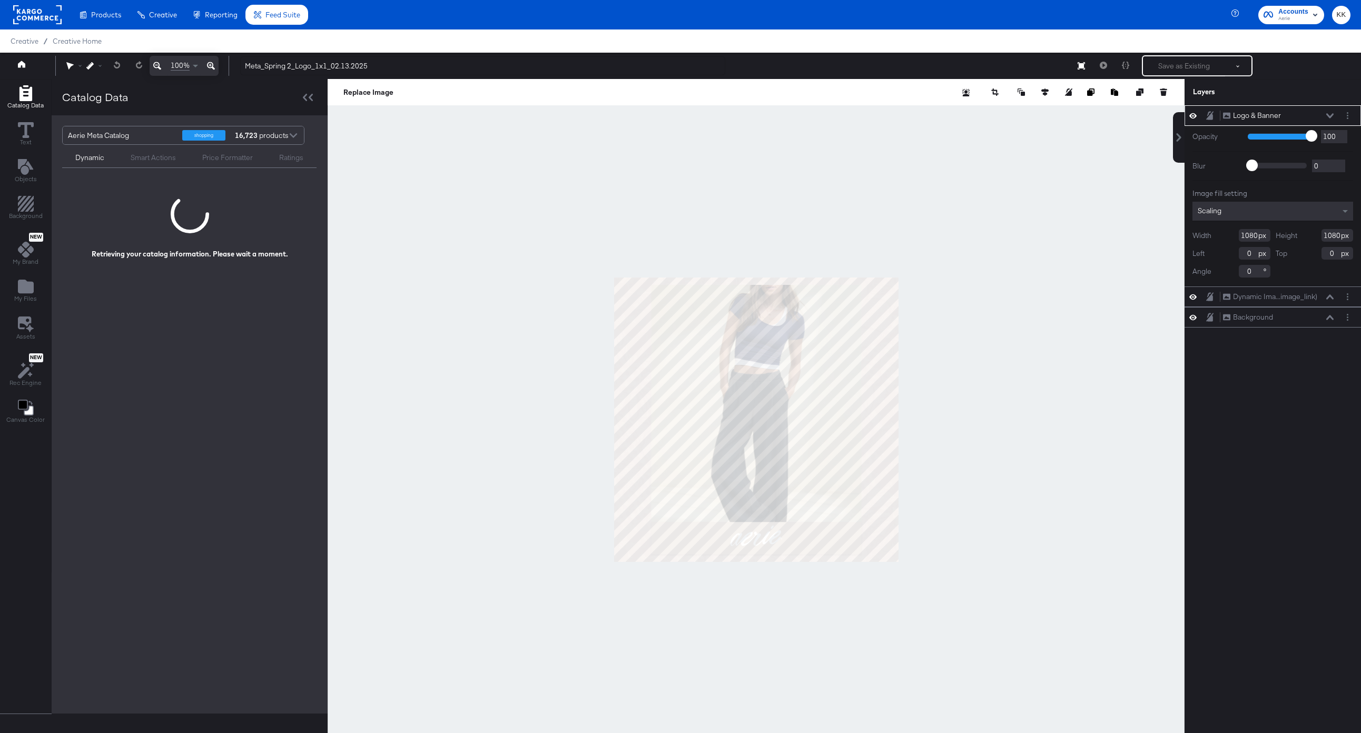
click at [214, 64] on button at bounding box center [210, 66] width 15 height 20
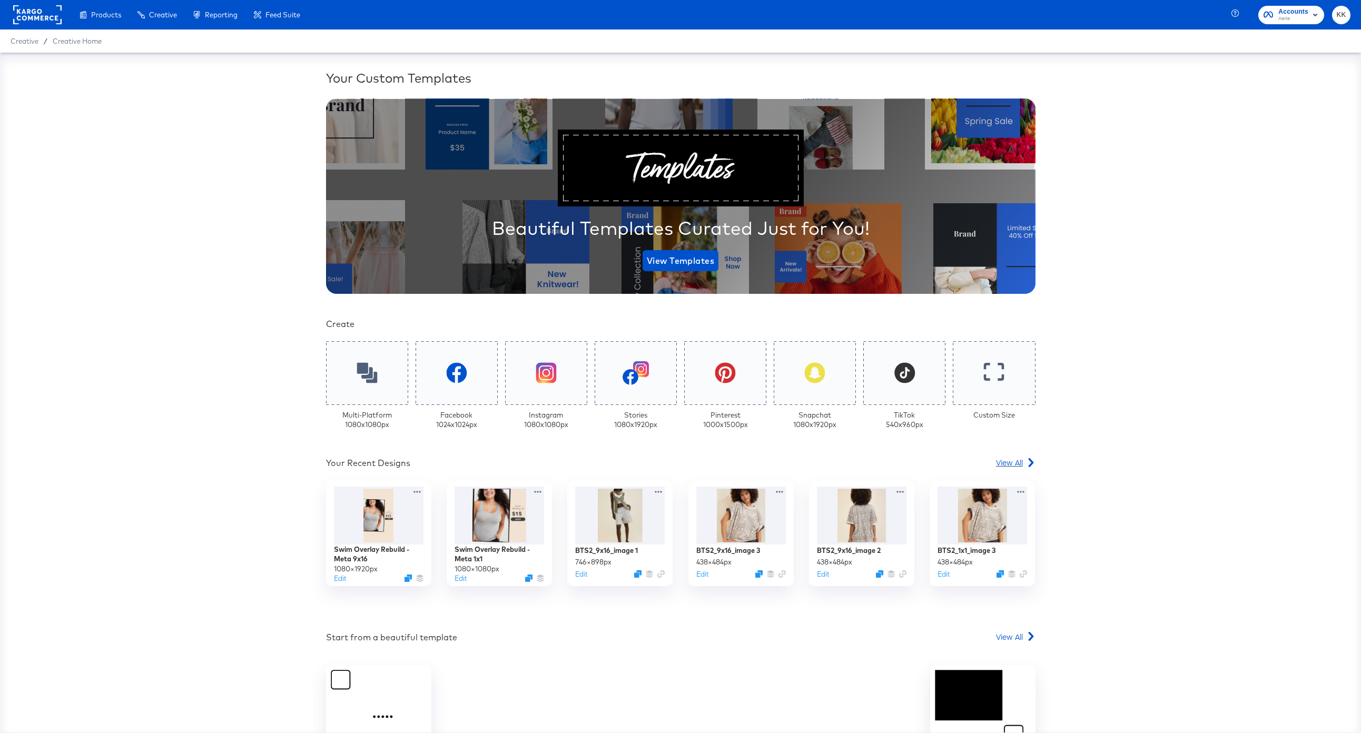
click at [1013, 463] on span "View All" at bounding box center [1009, 462] width 27 height 11
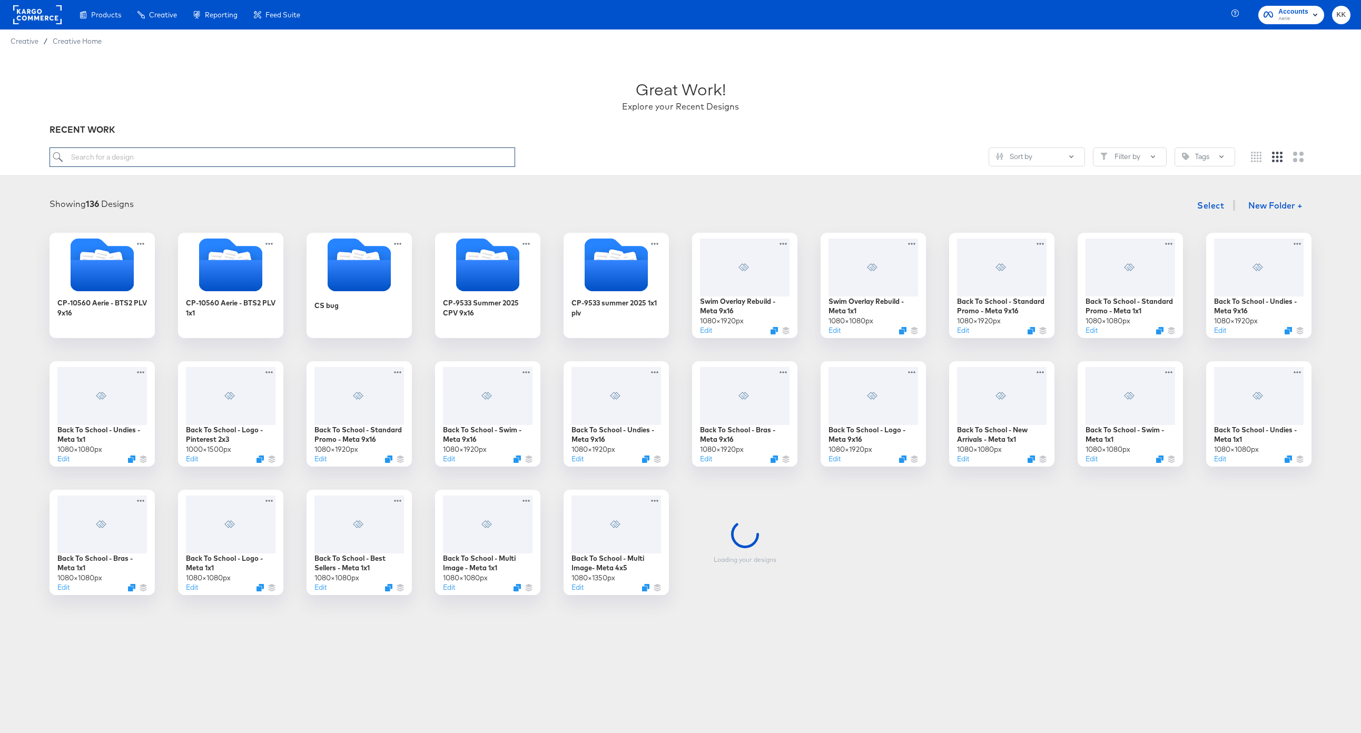
click at [327, 160] on input "search" at bounding box center [281, 156] width 465 height 19
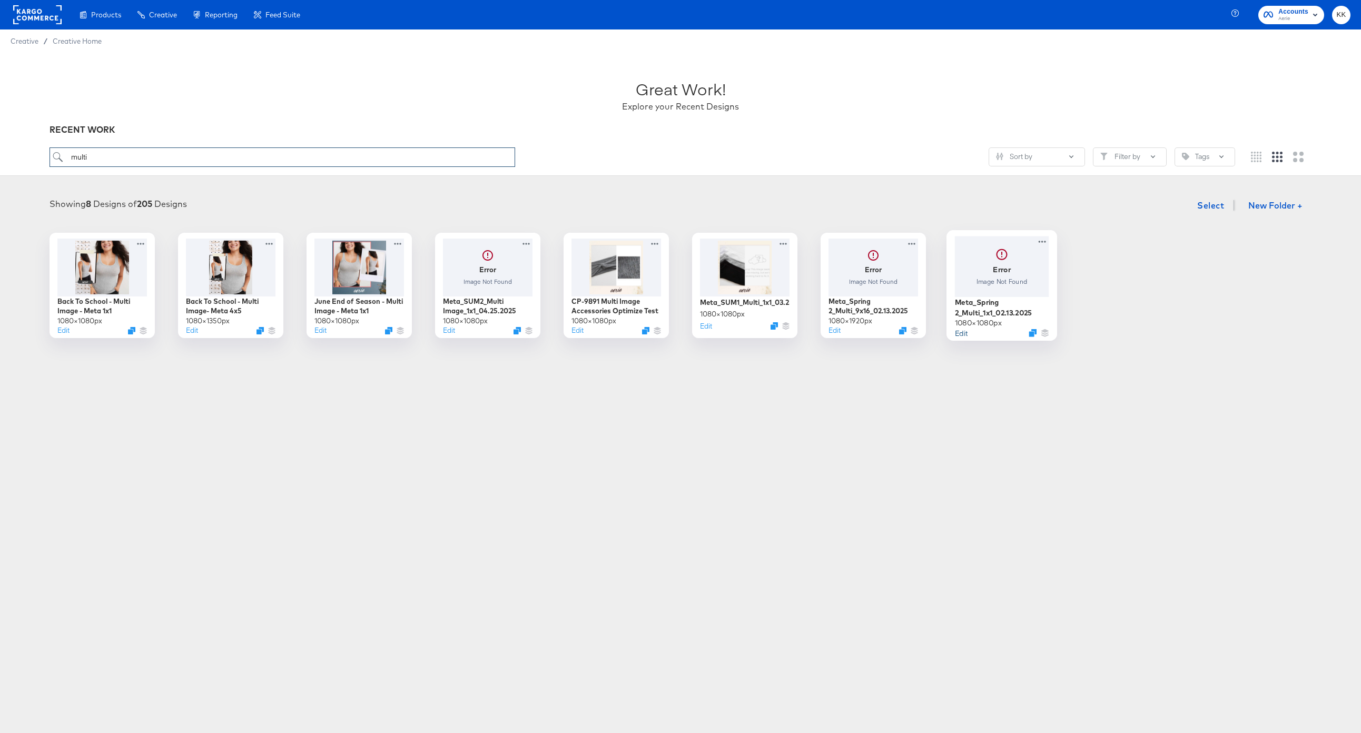
type input "multi"
click at [960, 335] on button "Edit" at bounding box center [961, 332] width 13 height 10
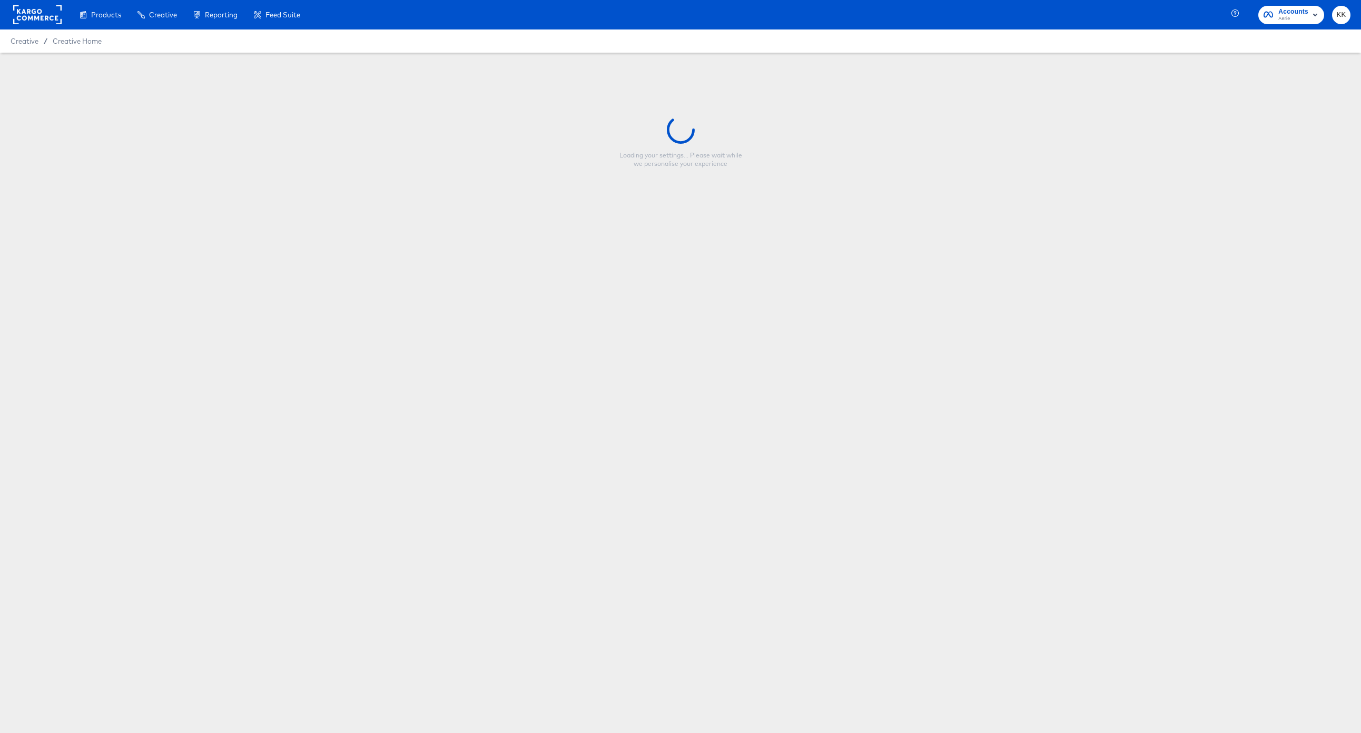
type input "Meta_Spring 2_Multi_1x1_02.13.2025"
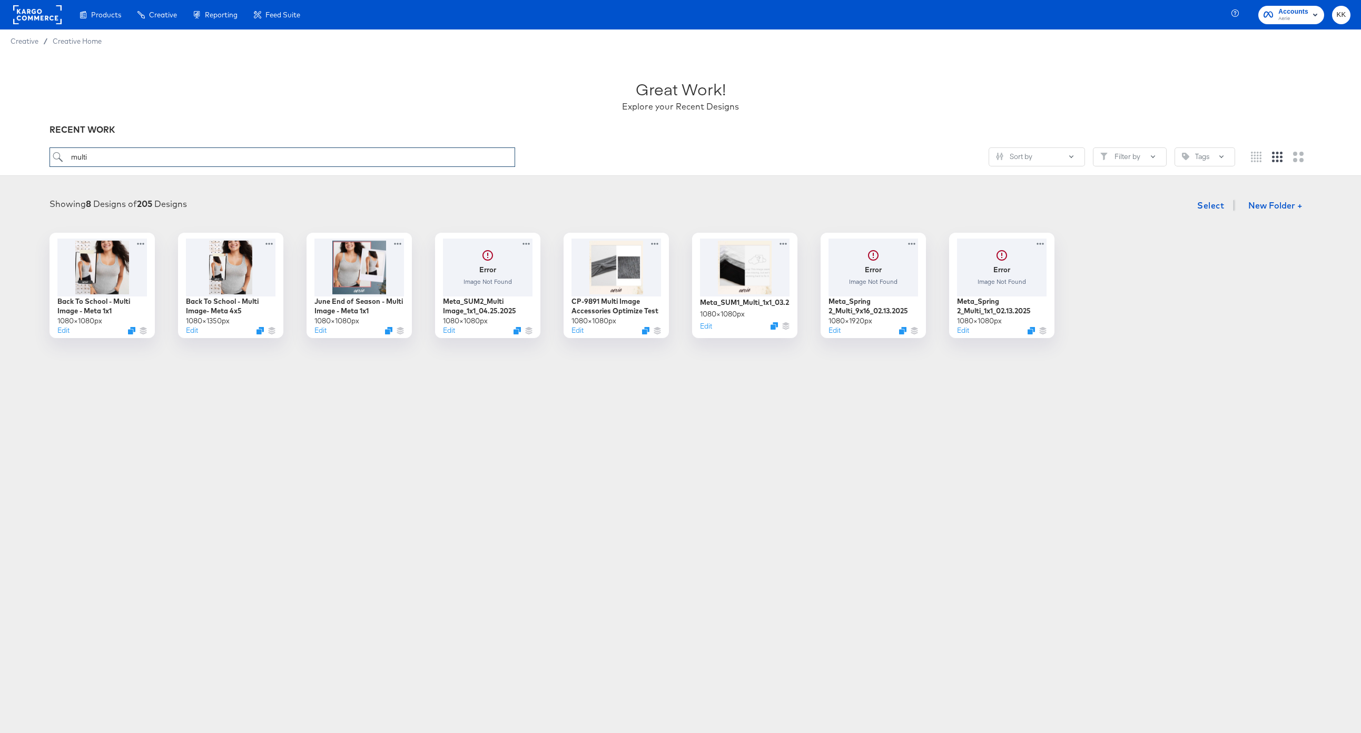
drag, startPoint x: 102, startPoint y: 162, endPoint x: 30, endPoint y: 162, distance: 71.6
click at [30, 162] on div "Great Work! Explore your Recent Designs RECENT WORK multi Sort by Filter by Tags" at bounding box center [680, 114] width 1361 height 123
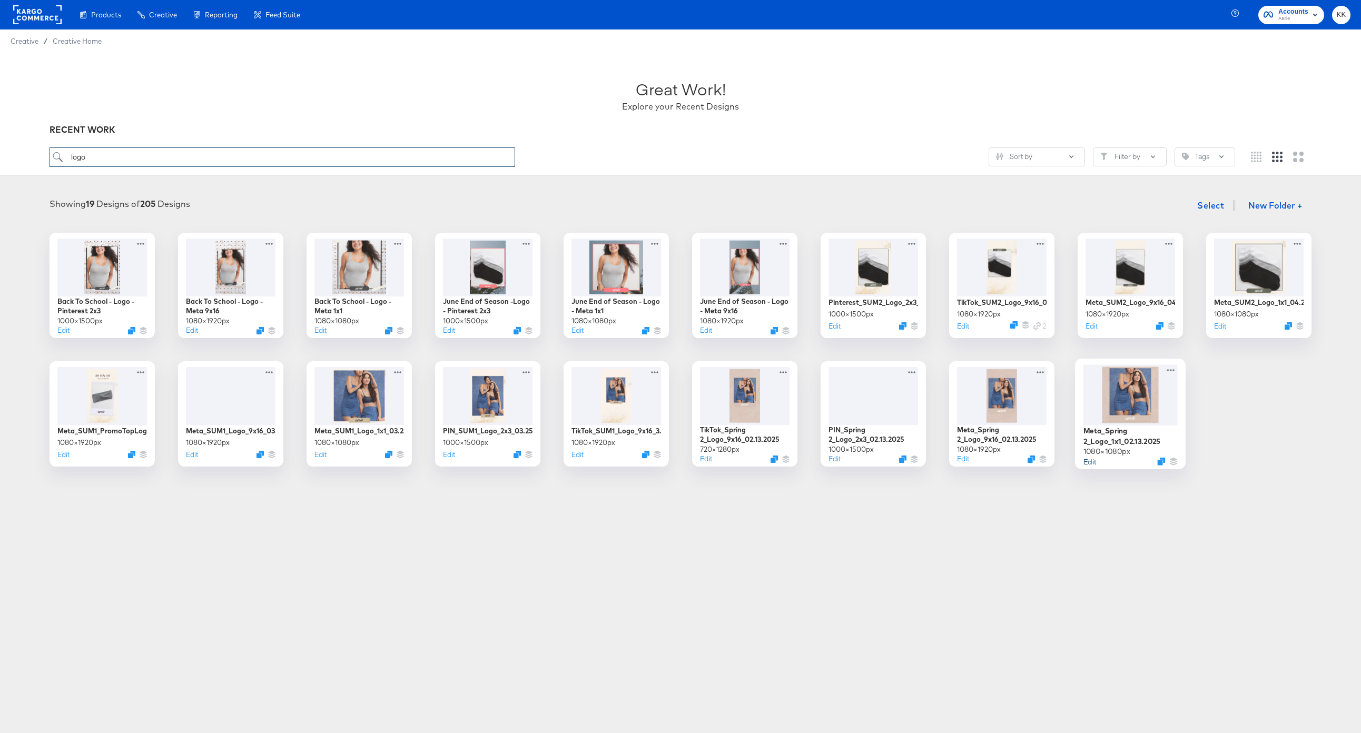
type input "logo"
click at [1095, 459] on button "Edit" at bounding box center [1089, 461] width 13 height 10
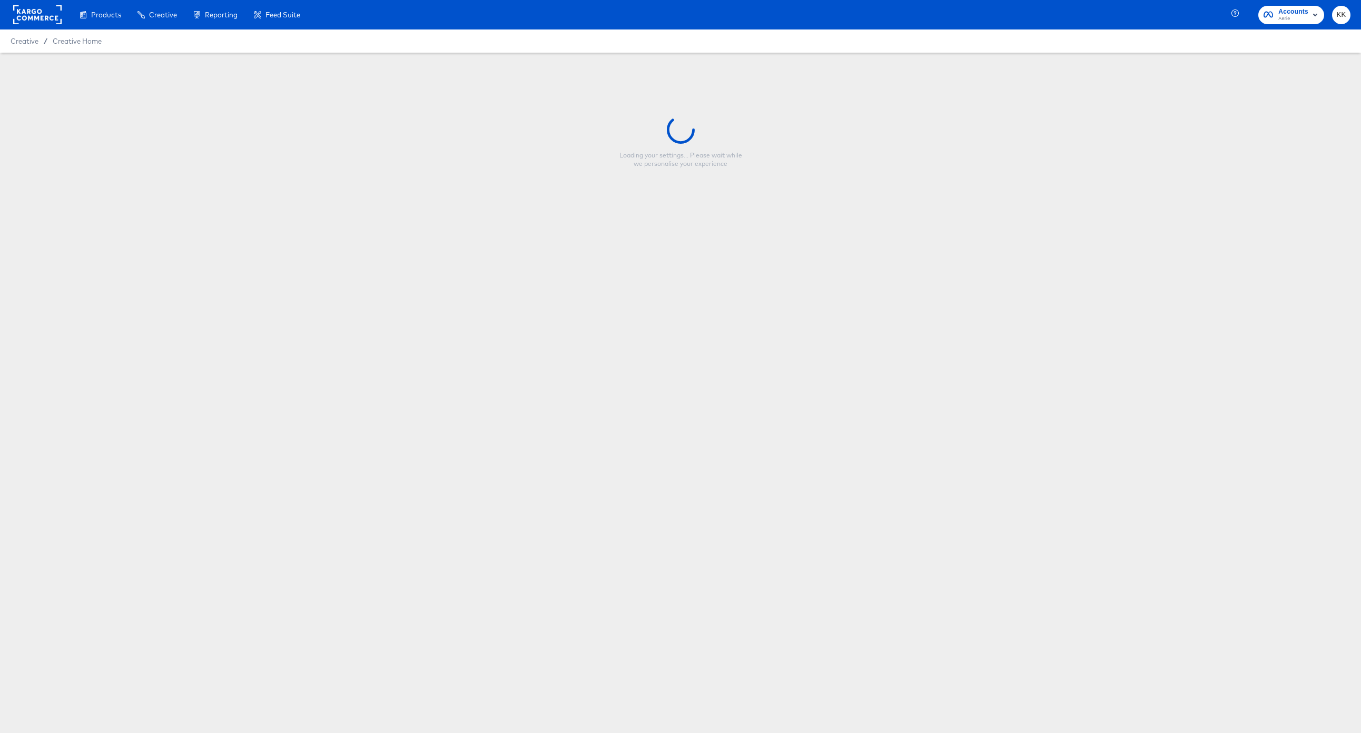
type input "Meta_Spring 2_Logo_1x1_02.13.2025"
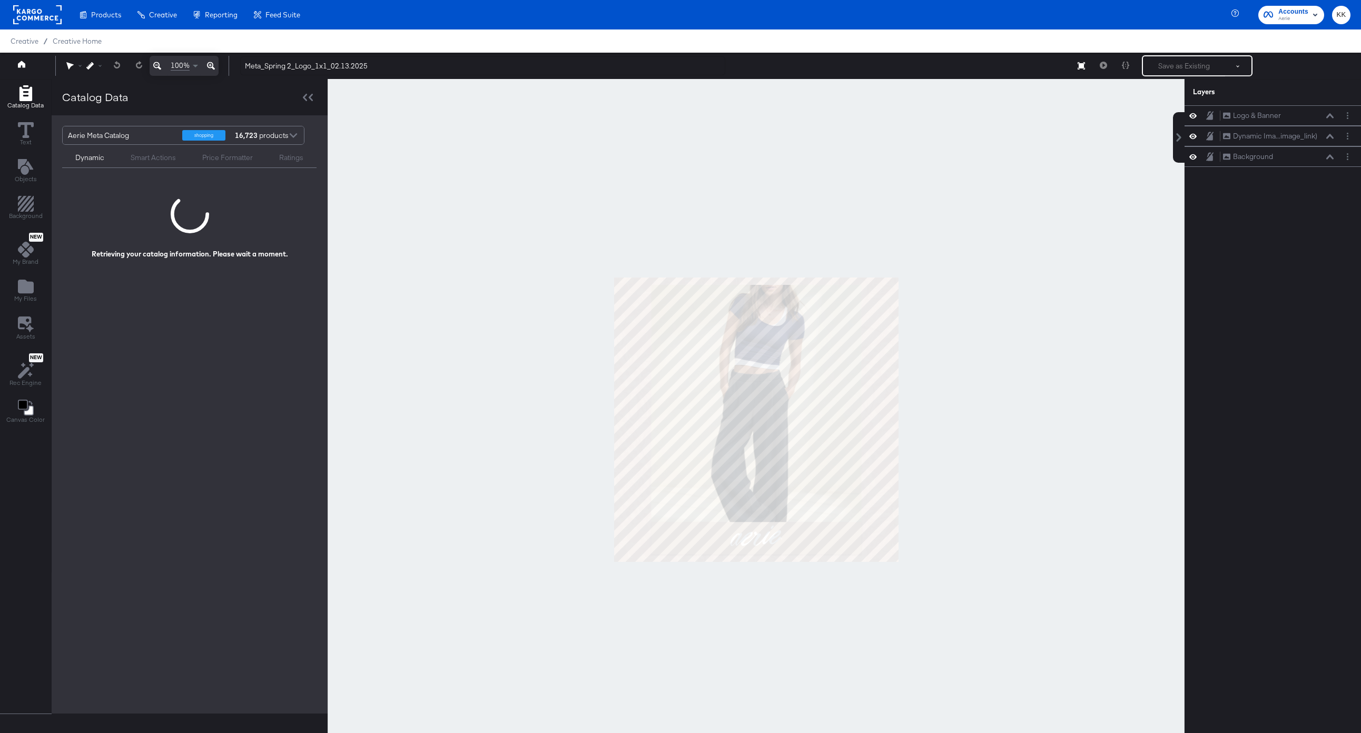
click at [362, 218] on div at bounding box center [755, 419] width 857 height 681
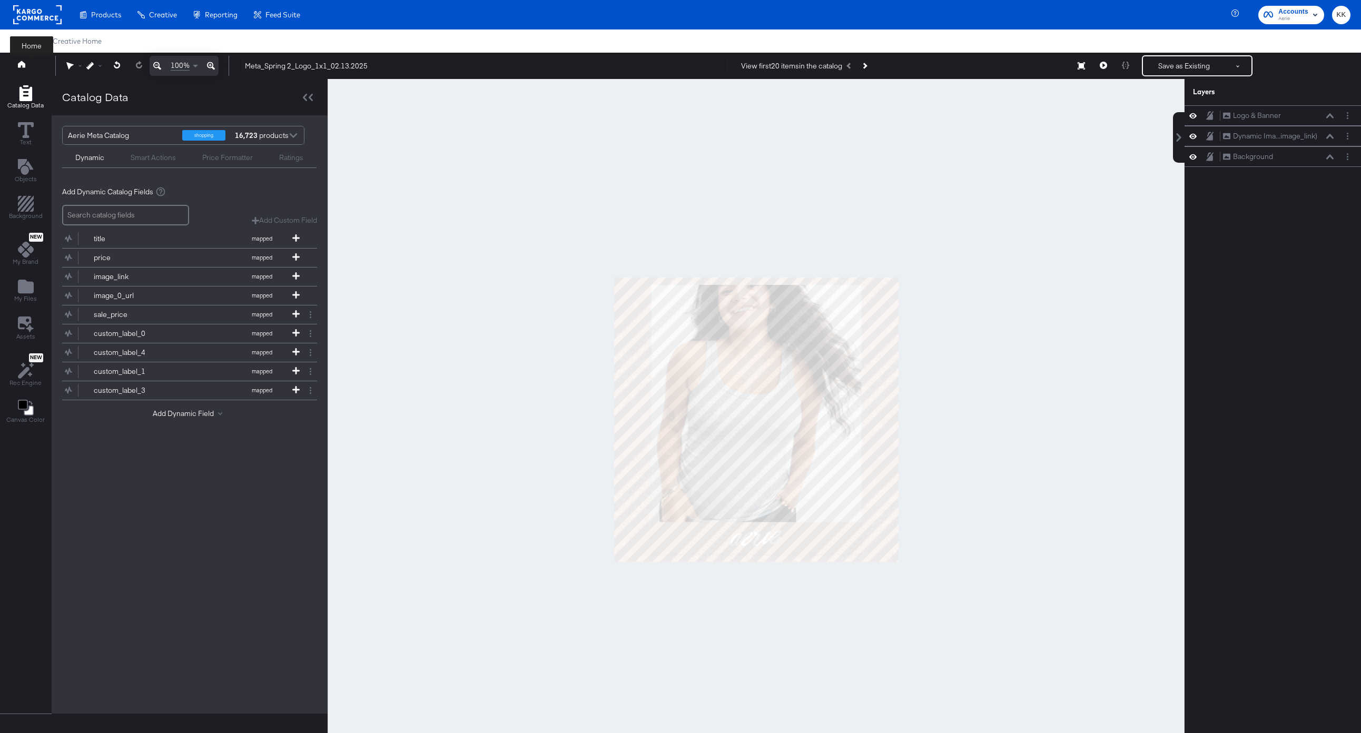
click at [24, 68] on link at bounding box center [21, 66] width 7 height 10
